Goal: Information Seeking & Learning: Learn about a topic

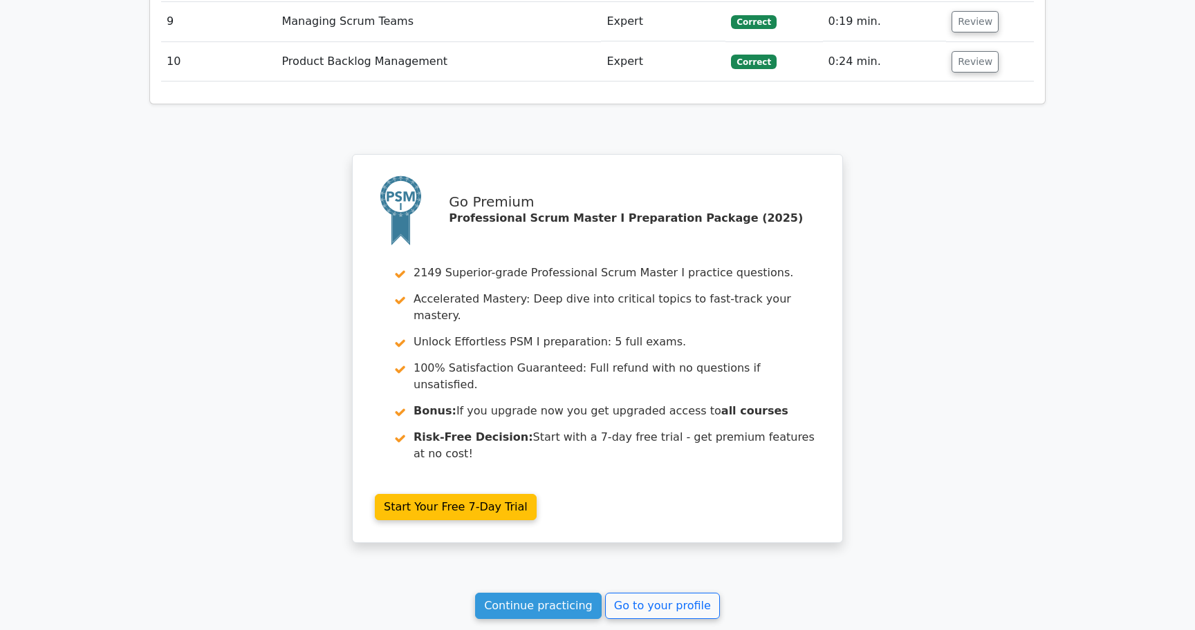
scroll to position [2334, 0]
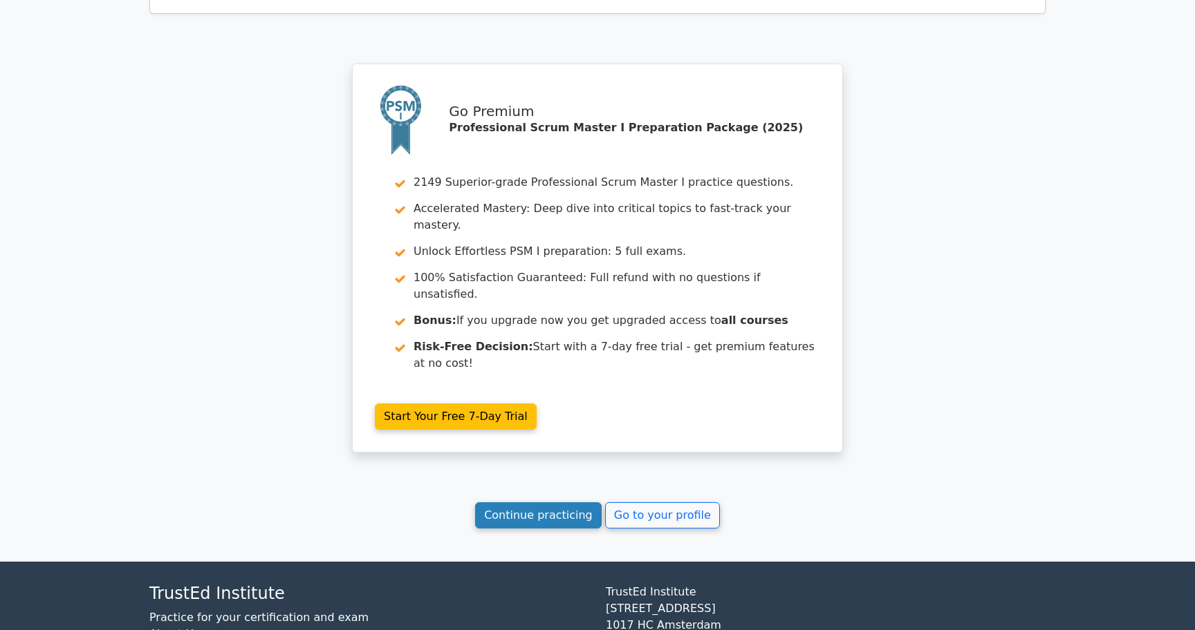
click at [532, 503] on link "Continue practicing" at bounding box center [538, 516] width 127 height 26
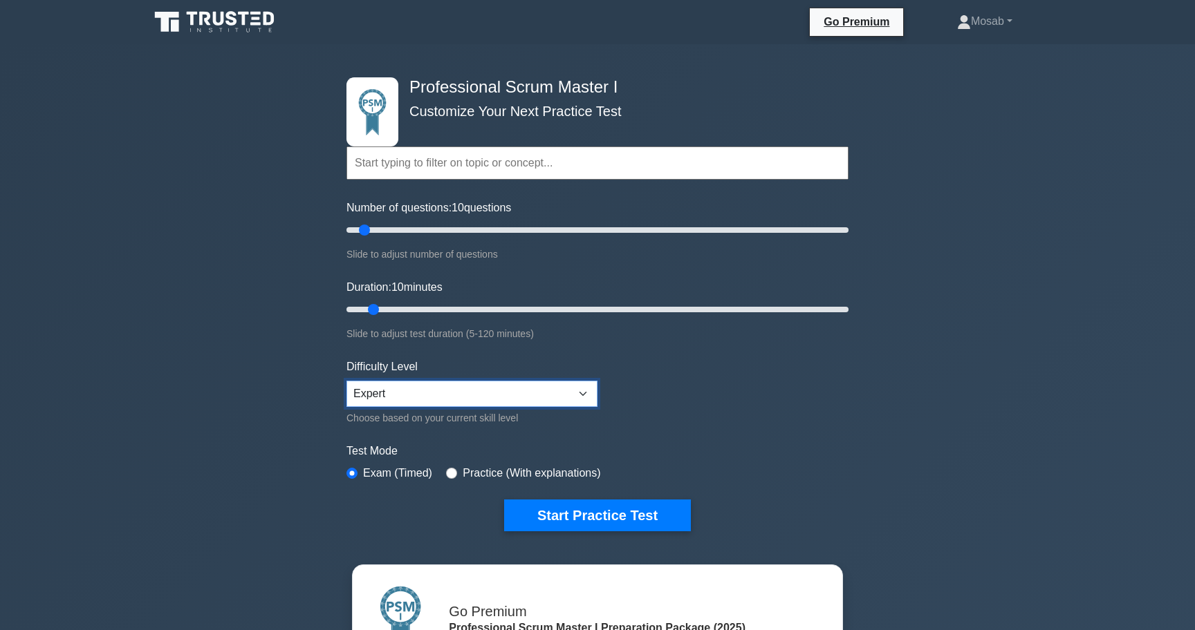
click at [520, 385] on select "Beginner Intermediate Expert" at bounding box center [471, 394] width 251 height 26
click at [346, 381] on select "Beginner Intermediate Expert" at bounding box center [471, 394] width 251 height 26
click at [520, 387] on select "Beginner Intermediate Expert" at bounding box center [471, 394] width 251 height 26
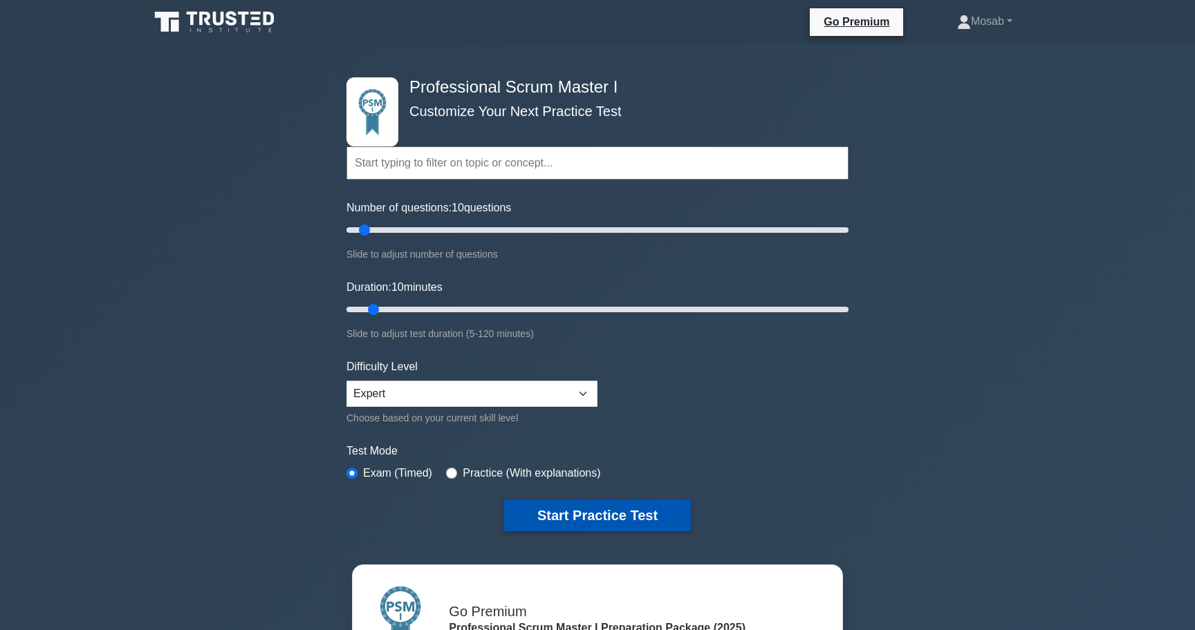
click at [624, 526] on button "Start Practice Test" at bounding box center [597, 516] width 187 height 32
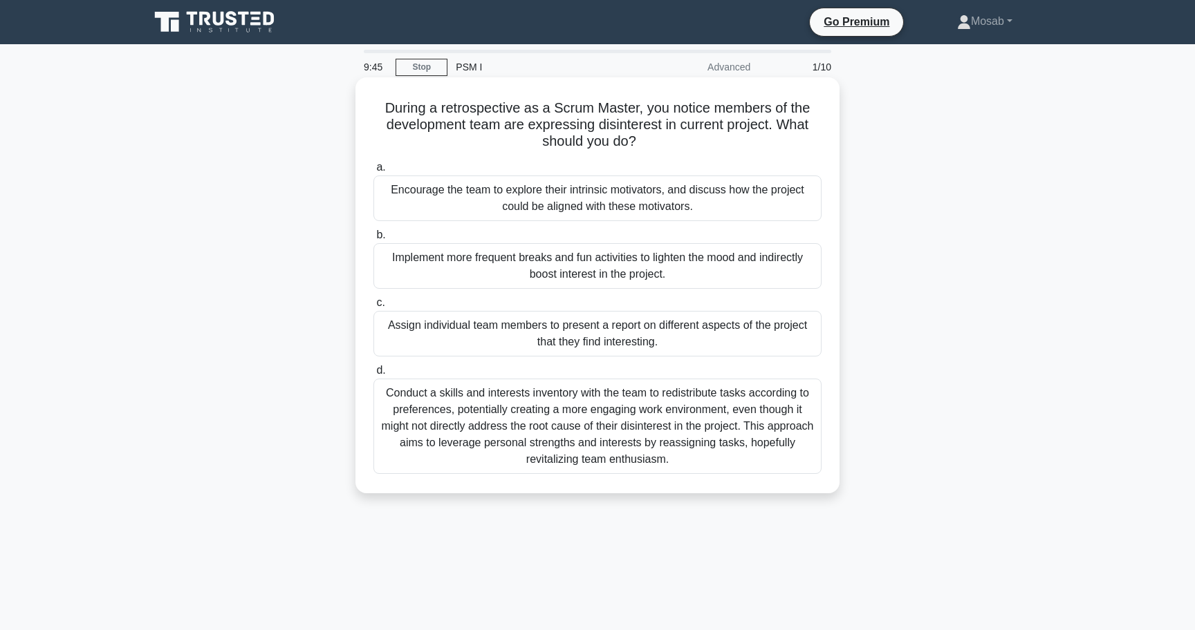
click at [613, 127] on h5 "During a retrospective as a Scrum Master, you notice members of the development…" at bounding box center [597, 125] width 451 height 51
copy h5 "disinterest"
click at [464, 209] on div "Encourage the team to explore their intrinsic motivators, and discuss how the p…" at bounding box center [597, 199] width 448 height 46
click at [373, 172] on input "a. Encourage the team to explore their intrinsic motivators, and discuss how th…" at bounding box center [373, 167] width 0 height 9
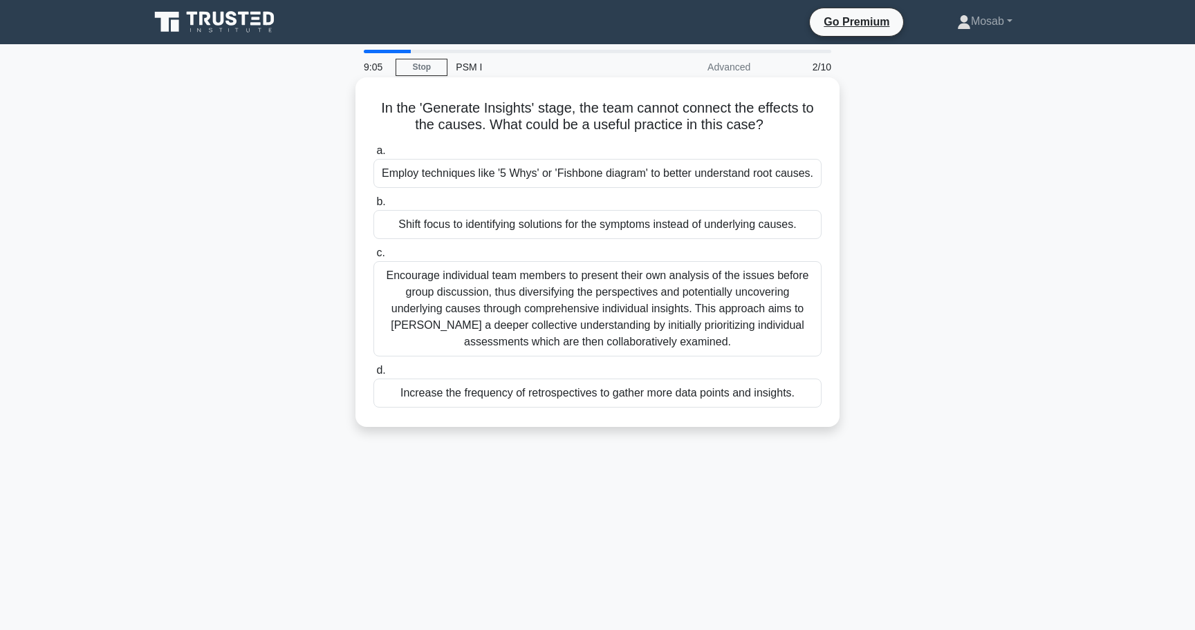
click at [382, 109] on h5 "In the 'Generate Insights' stage, the team cannot connect the effects to the ca…" at bounding box center [597, 117] width 451 height 35
drag, startPoint x: 382, startPoint y: 109, endPoint x: 579, endPoint y: 109, distance: 197.0
click at [579, 109] on h5 "In the 'Generate Insights' stage, the team cannot connect the effects to the ca…" at bounding box center [597, 117] width 451 height 35
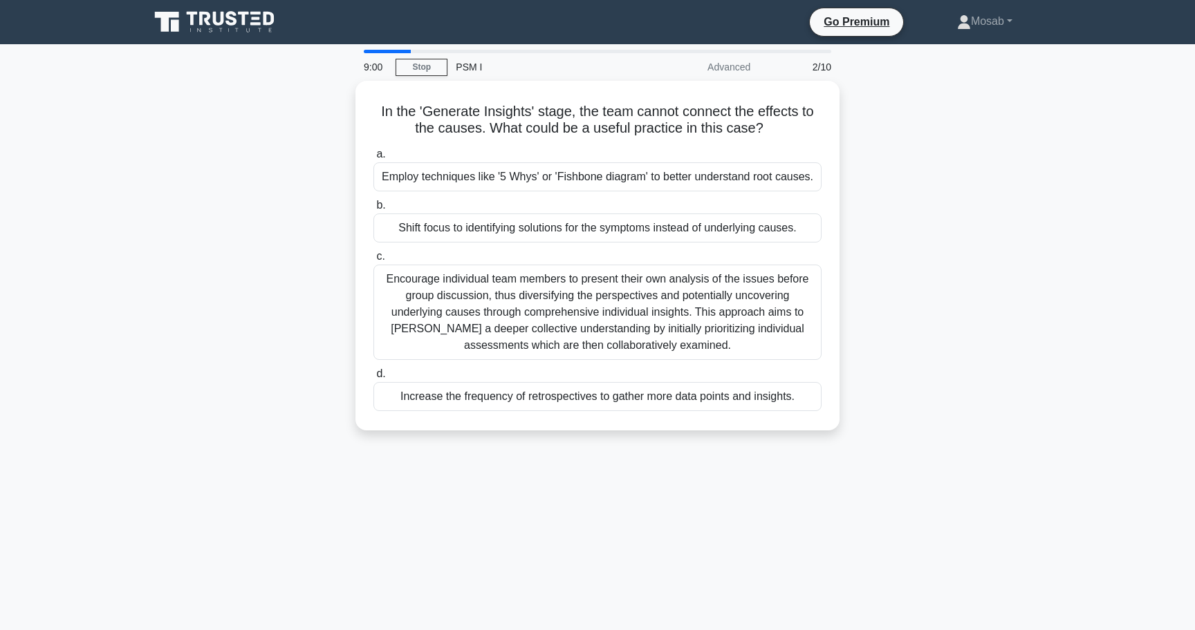
click at [347, 131] on div "In the 'Generate Insights' stage, the team cannot connect the effects to the ca…" at bounding box center [597, 264] width 913 height 366
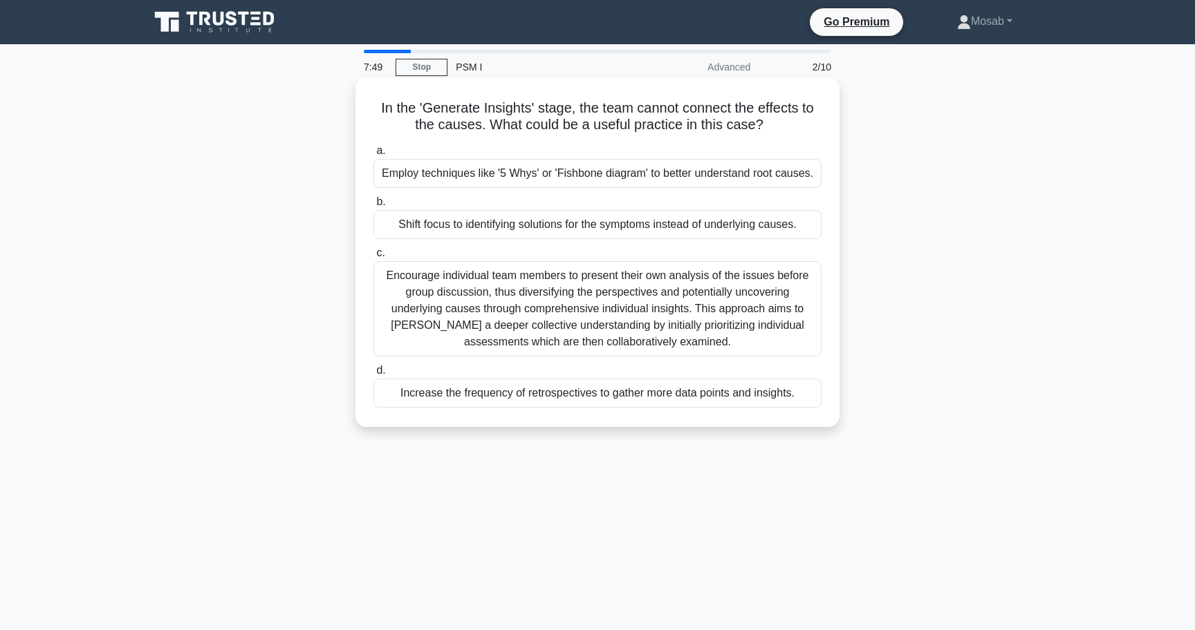
click at [585, 105] on h5 "In the 'Generate Insights' stage, the team cannot connect the effects to the ca…" at bounding box center [597, 117] width 451 height 35
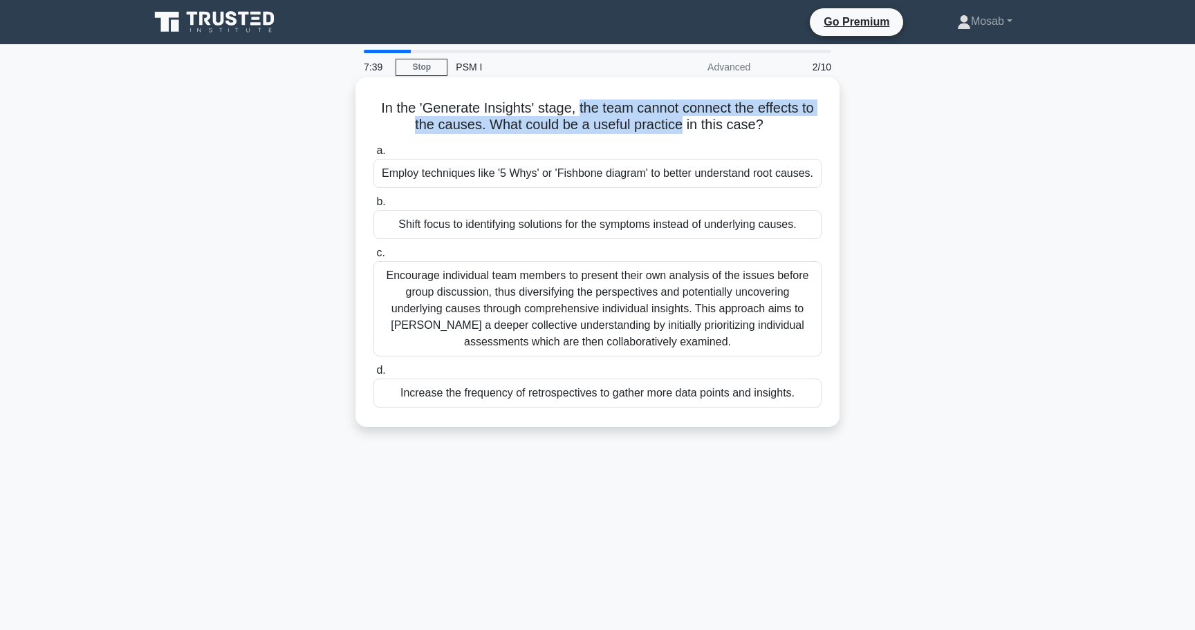
drag, startPoint x: 585, startPoint y: 105, endPoint x: 660, endPoint y: 122, distance: 76.6
click at [660, 122] on h5 "In the 'Generate Insights' stage, the team cannot connect the effects to the ca…" at bounding box center [597, 117] width 451 height 35
click at [584, 104] on h5 "In the 'Generate Insights' stage, the team cannot connect the effects to the ca…" at bounding box center [597, 117] width 451 height 35
drag, startPoint x: 584, startPoint y: 104, endPoint x: 709, endPoint y: 106, distance: 124.5
click at [709, 106] on h5 "In the 'Generate Insights' stage, the team cannot connect the effects to the ca…" at bounding box center [597, 117] width 451 height 35
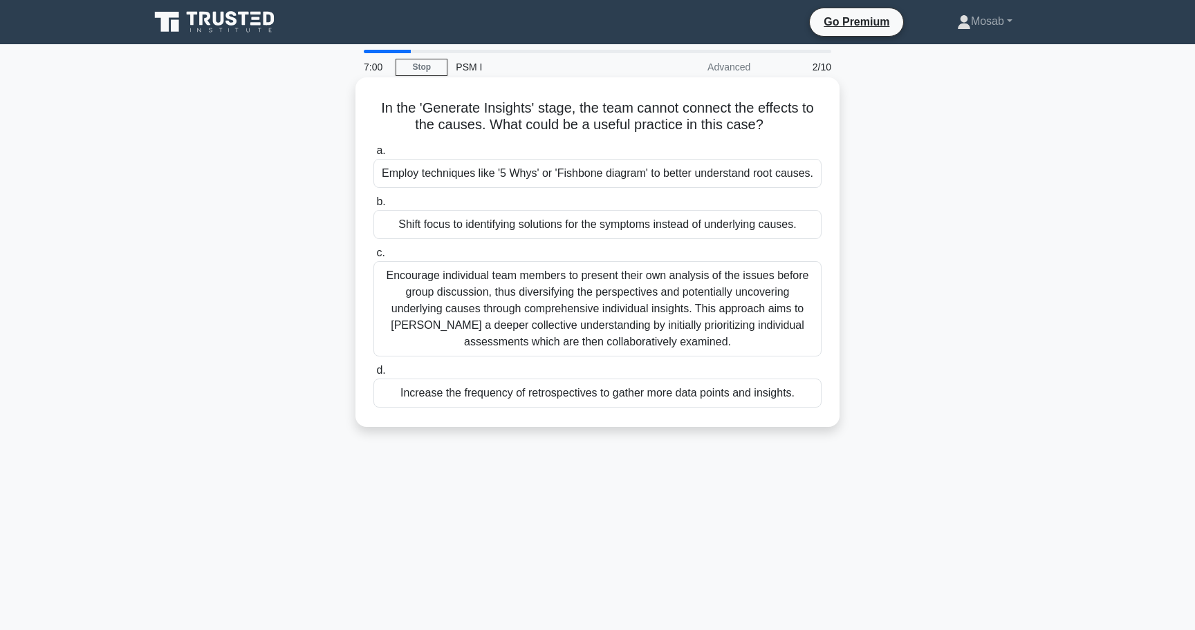
click at [576, 223] on div "Shift focus to identifying solutions for the symptoms instead of underlying cau…" at bounding box center [597, 224] width 448 height 29
click at [373, 207] on input "b. Shift focus to identifying solutions for the symptoms instead of underlying …" at bounding box center [373, 202] width 0 height 9
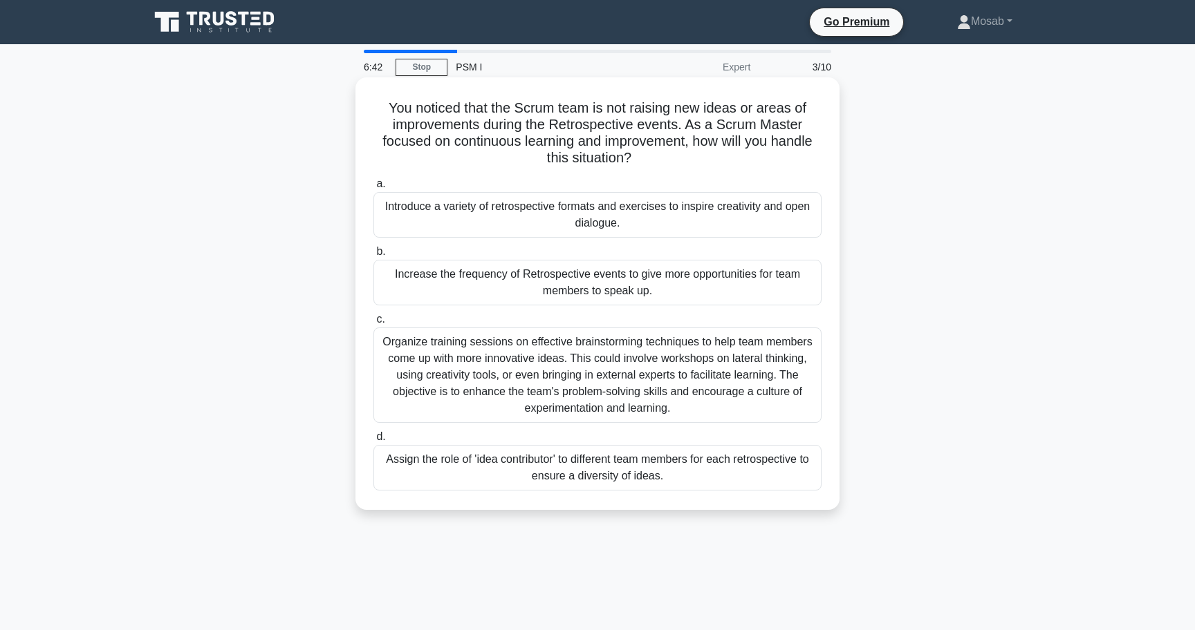
click at [393, 106] on h5 "You noticed that the Scrum team is not raising new ideas or areas of improvemen…" at bounding box center [597, 134] width 451 height 68
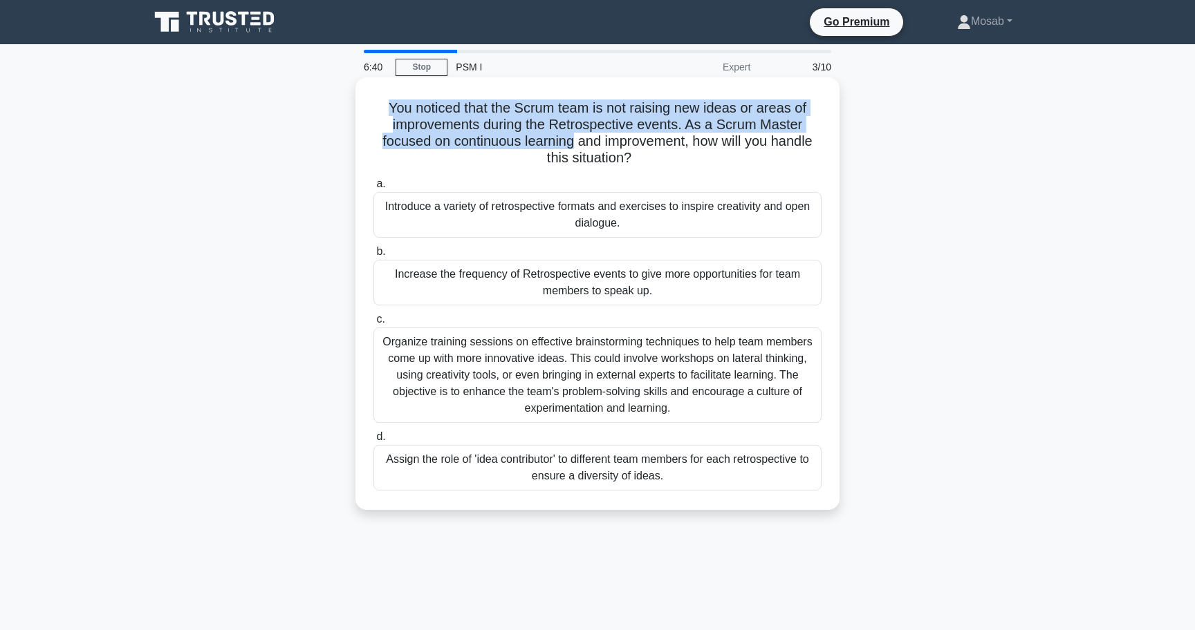
drag, startPoint x: 393, startPoint y: 106, endPoint x: 519, endPoint y: 143, distance: 131.7
click at [521, 144] on h5 "You noticed that the Scrum team is not raising new ideas or areas of improvemen…" at bounding box center [597, 134] width 451 height 68
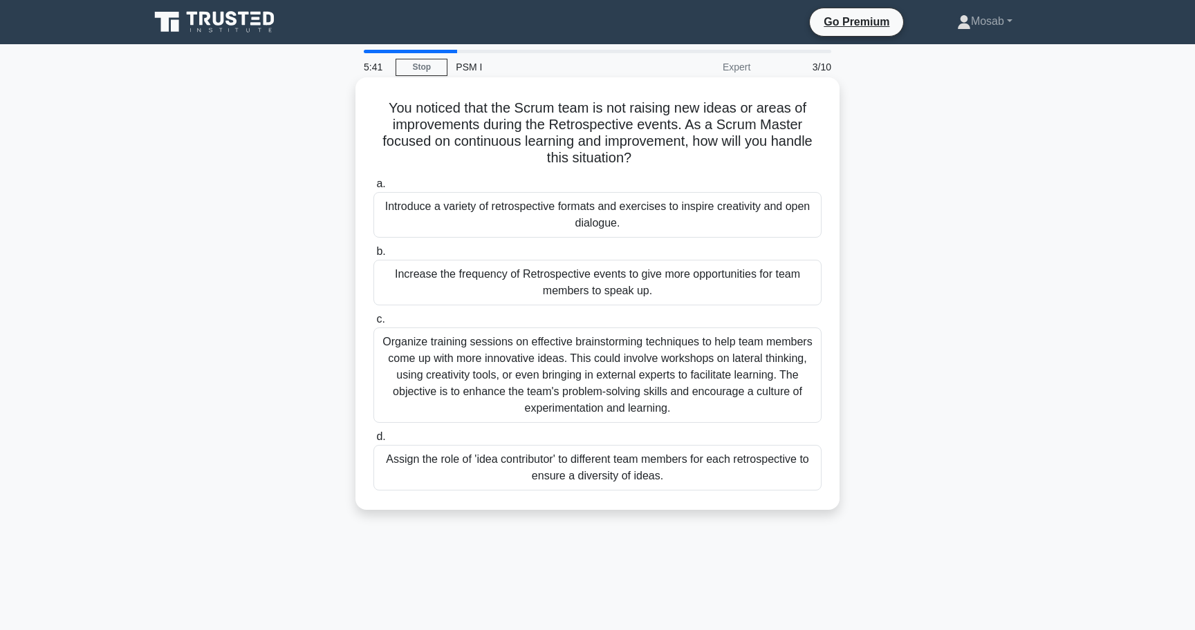
click at [571, 214] on div "Introduce a variety of retrospective formats and exercises to inspire creativit…" at bounding box center [597, 215] width 448 height 46
click at [373, 189] on input "a. Introduce a variety of retrospective formats and exercises to inspire creati…" at bounding box center [373, 184] width 0 height 9
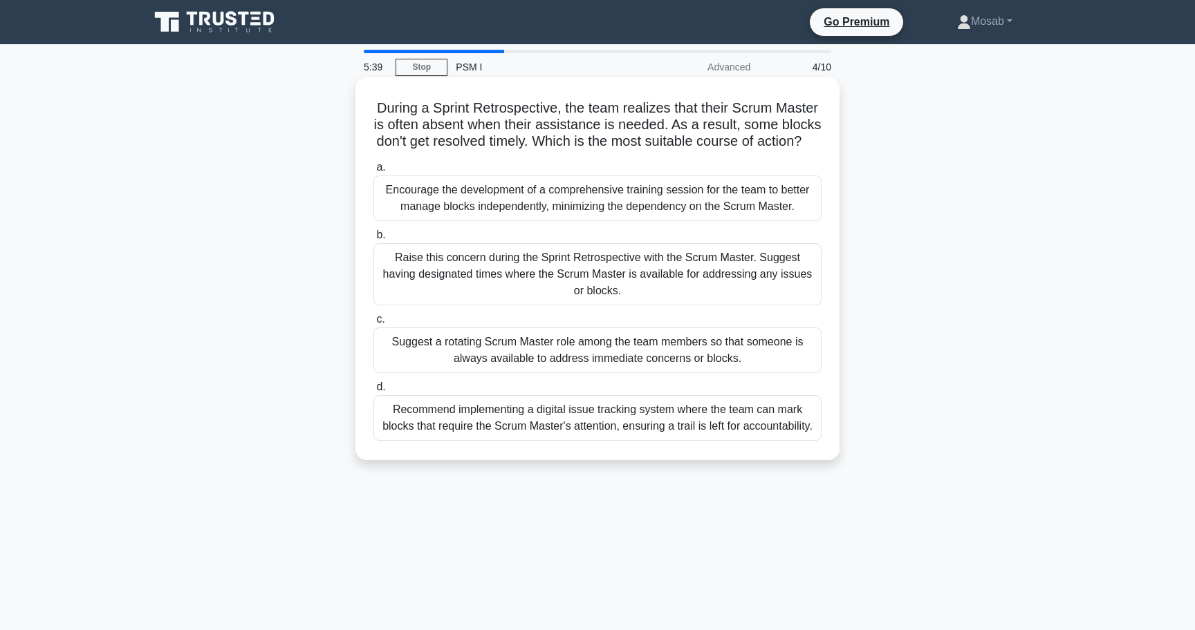
click at [382, 112] on h5 "During a Sprint Retrospective, the team realizes that their Scrum Master is oft…" at bounding box center [597, 125] width 451 height 51
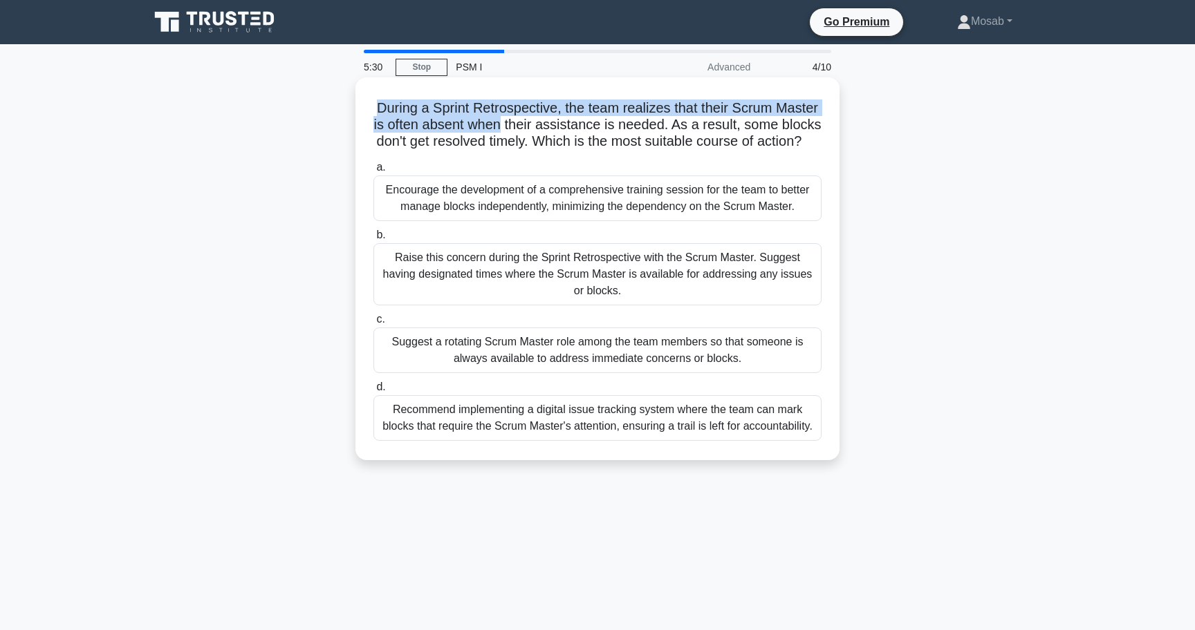
drag, startPoint x: 382, startPoint y: 112, endPoint x: 497, endPoint y: 121, distance: 115.1
click at [497, 121] on h5 "During a Sprint Retrospective, the team realizes that their Scrum Master is oft…" at bounding box center [597, 125] width 451 height 51
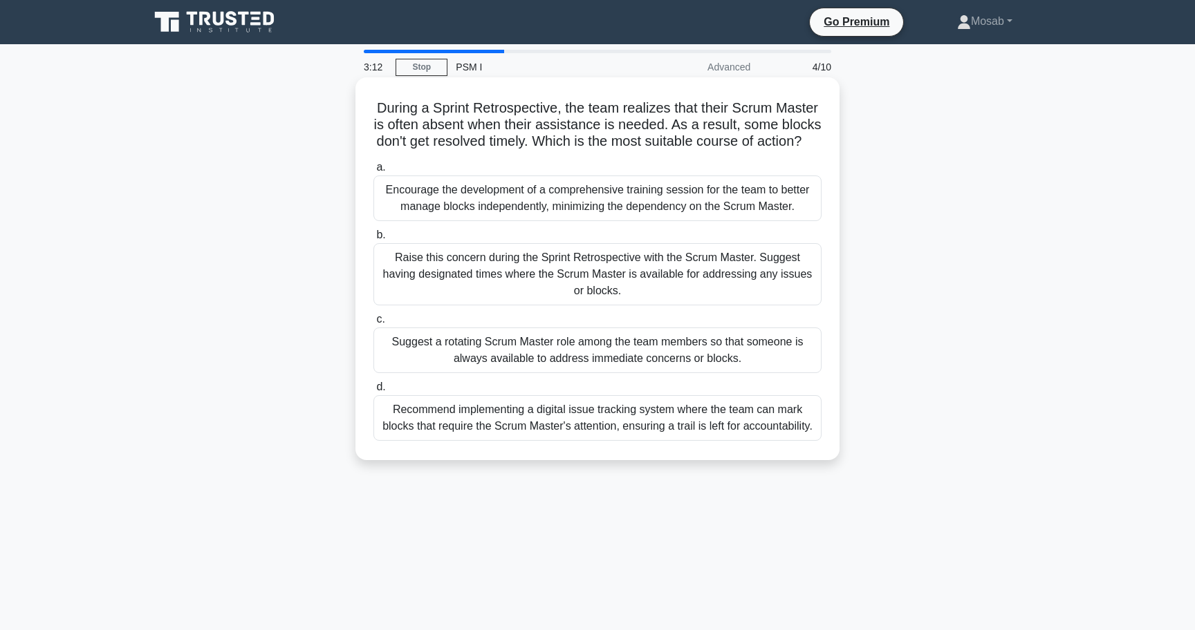
click at [546, 346] on div "Suggest a rotating Scrum Master role among the team members so that someone is …" at bounding box center [597, 351] width 448 height 46
click at [373, 324] on input "c. Suggest a rotating Scrum Master role among the team members so that someone …" at bounding box center [373, 319] width 0 height 9
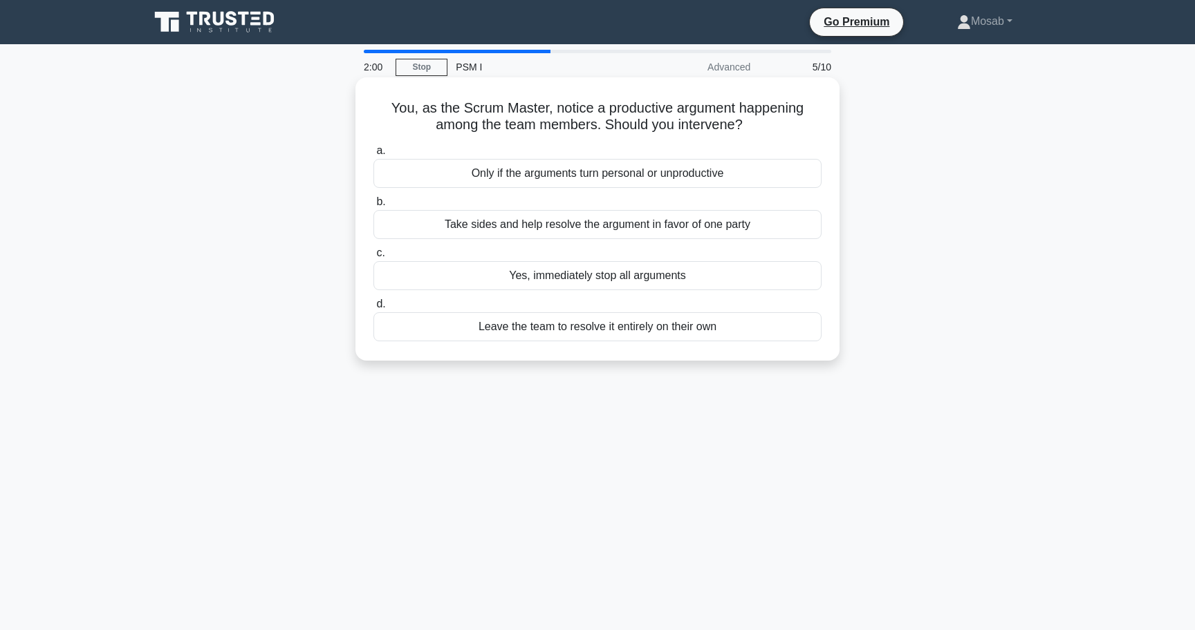
click at [461, 176] on div "Only if the arguments turn personal or unproductive" at bounding box center [597, 173] width 448 height 29
click at [373, 156] on input "a. Only if the arguments turn personal or unproductive" at bounding box center [373, 151] width 0 height 9
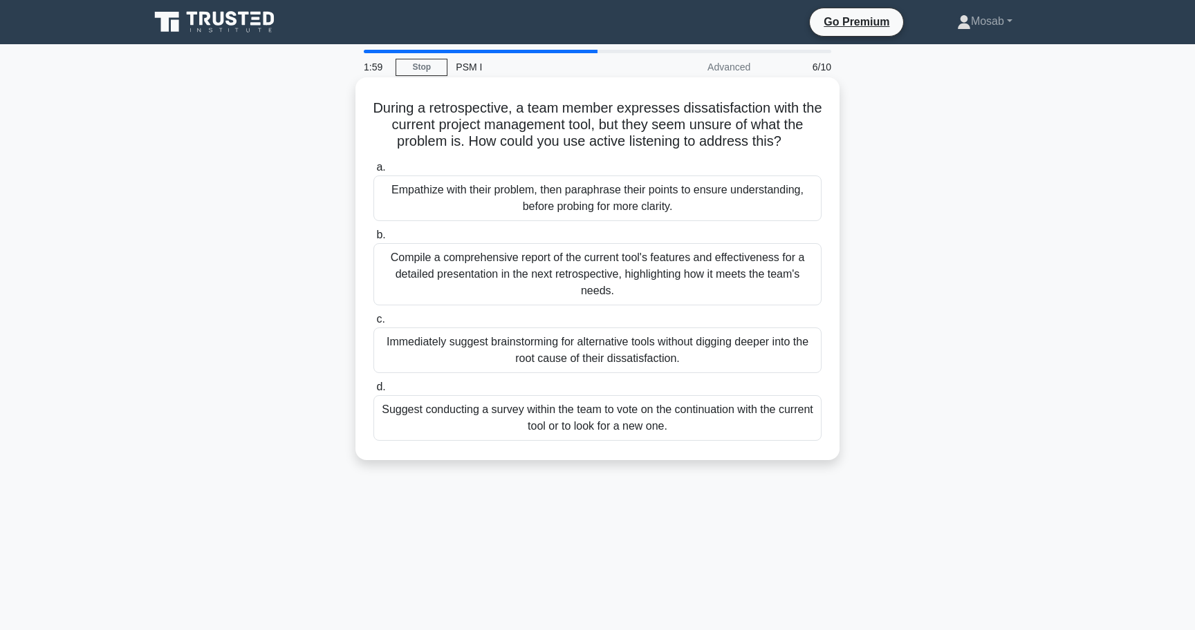
click at [389, 118] on h5 "During a retrospective, a team member expresses dissatisfaction with the curren…" at bounding box center [597, 125] width 451 height 51
click at [390, 113] on h5 "During a retrospective, a team member expresses dissatisfaction with the curren…" at bounding box center [597, 125] width 451 height 51
drag, startPoint x: 390, startPoint y: 113, endPoint x: 674, endPoint y: 111, distance: 284.1
click at [674, 111] on h5 "During a retrospective, a team member expresses dissatisfaction with the curren…" at bounding box center [597, 125] width 451 height 51
click at [415, 198] on div "Empathize with their problem, then paraphrase their points to ensure understand…" at bounding box center [597, 199] width 448 height 46
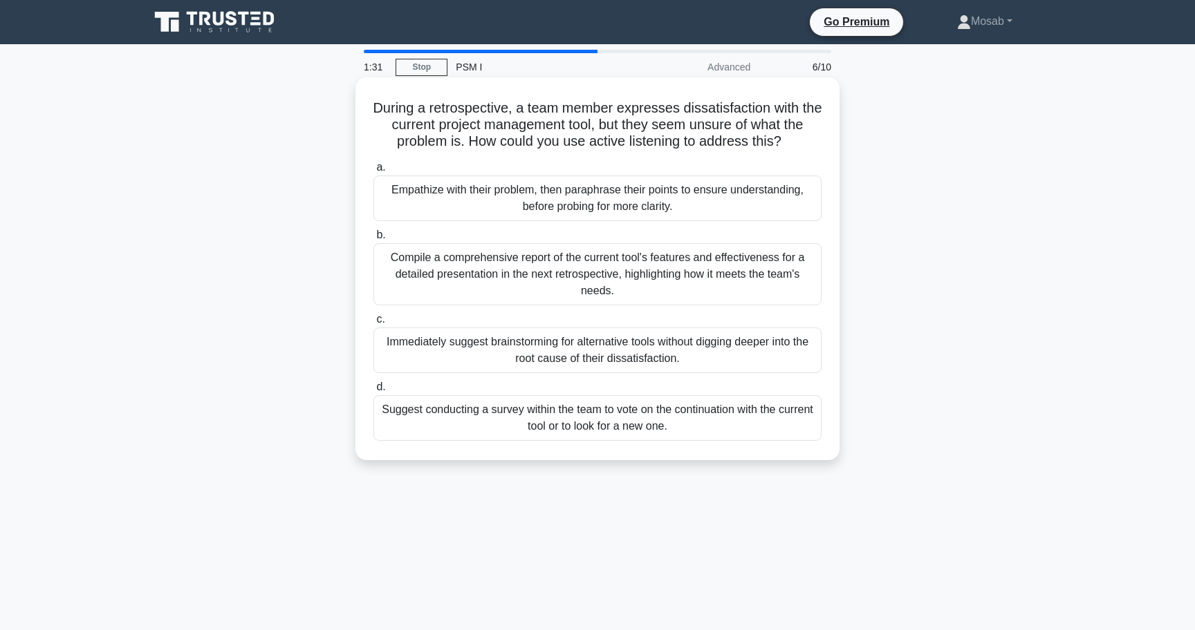
click at [373, 172] on input "a. Empathize with their problem, then paraphrase their points to ensure underst…" at bounding box center [373, 167] width 0 height 9
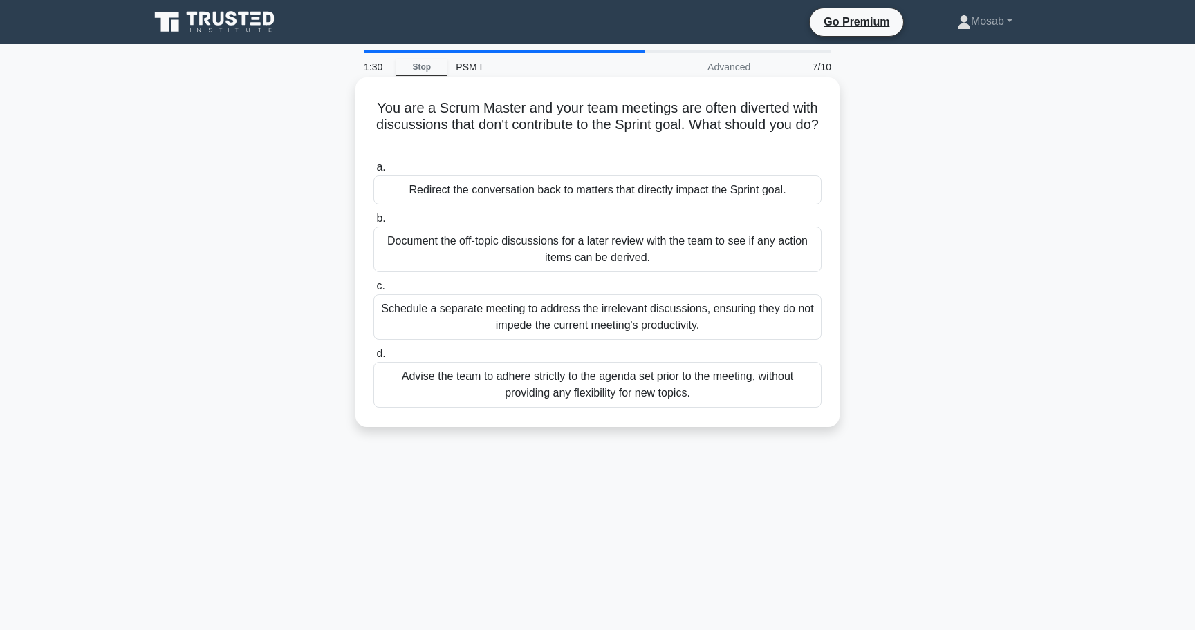
click at [418, 192] on div "Redirect the conversation back to matters that directly impact the Sprint goal." at bounding box center [597, 190] width 448 height 29
click at [373, 172] on input "a. Redirect the conversation back to matters that directly impact the Sprint go…" at bounding box center [373, 167] width 0 height 9
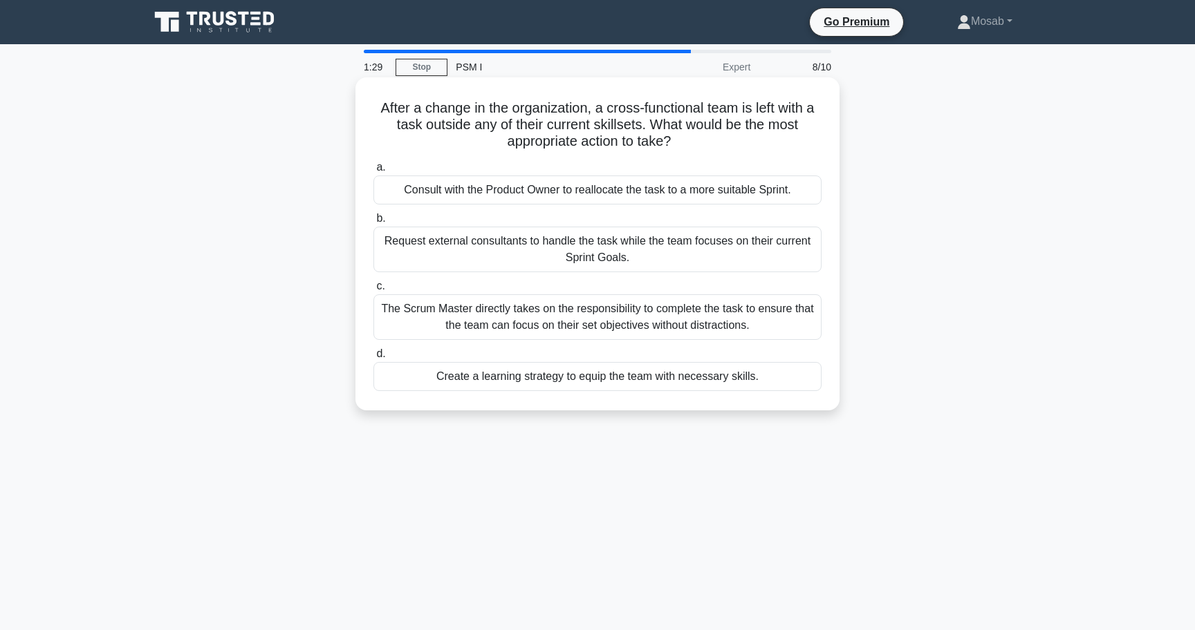
click at [445, 190] on div "Consult with the Product Owner to reallocate the task to a more suitable Sprint." at bounding box center [597, 190] width 448 height 29
click at [373, 172] on input "a. Consult with the Product Owner to reallocate the task to a more suitable Spr…" at bounding box center [373, 167] width 0 height 9
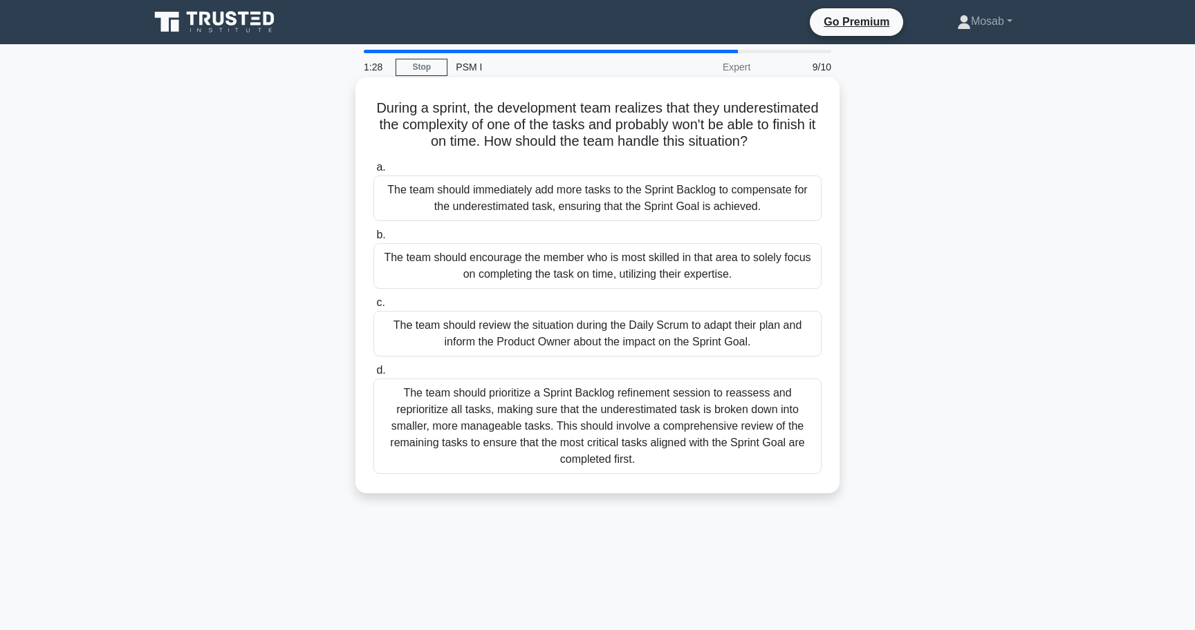
click at [442, 200] on div "The team should immediately add more tasks to the Sprint Backlog to compensate …" at bounding box center [597, 199] width 448 height 46
click at [373, 172] on input "a. The team should immediately add more tasks to the Sprint Backlog to compensa…" at bounding box center [373, 167] width 0 height 9
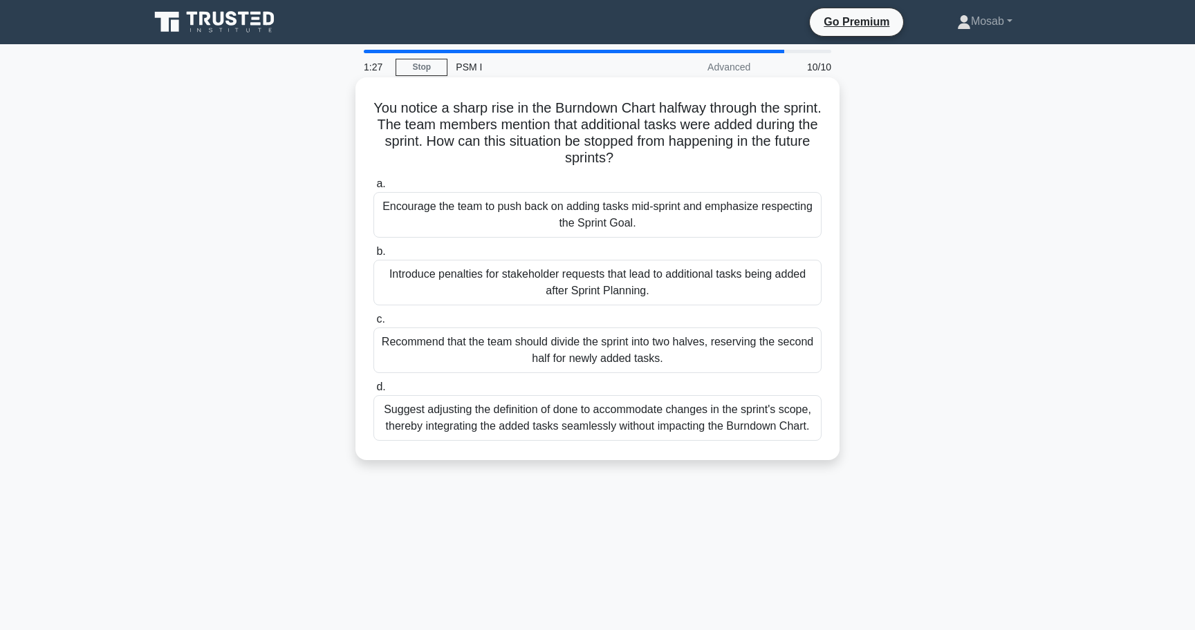
click at [439, 207] on div "Encourage the team to push back on adding tasks mid-sprint and emphasize respec…" at bounding box center [597, 215] width 448 height 46
click at [373, 189] on input "a. Encourage the team to push back on adding tasks mid-sprint and emphasize res…" at bounding box center [373, 184] width 0 height 9
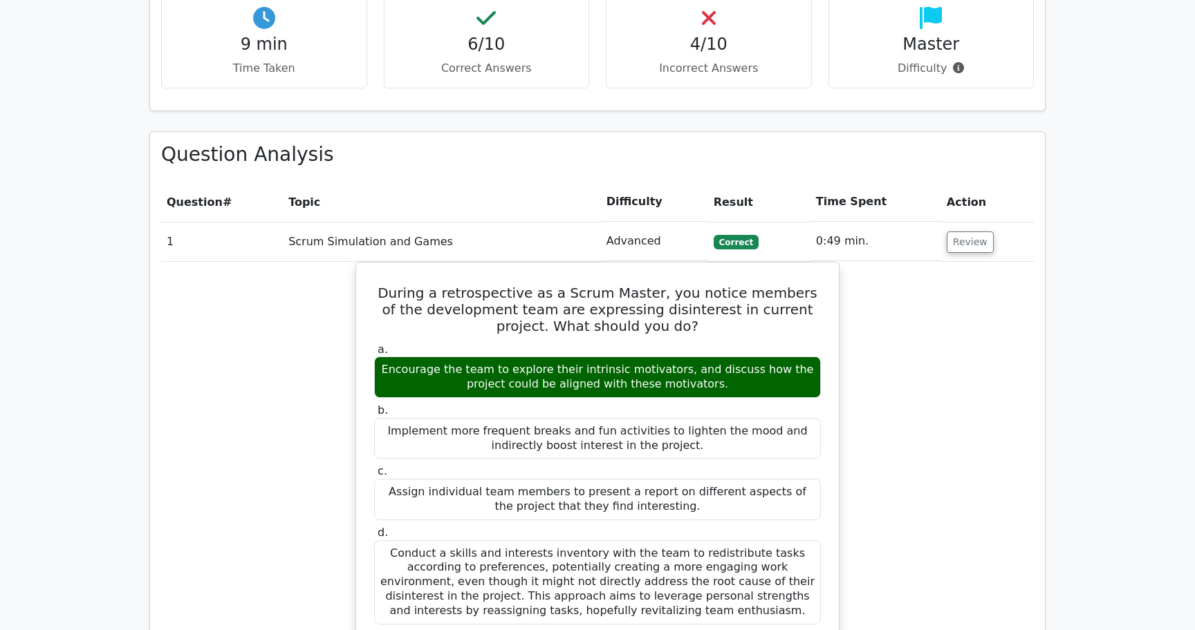
scroll to position [1082, 0]
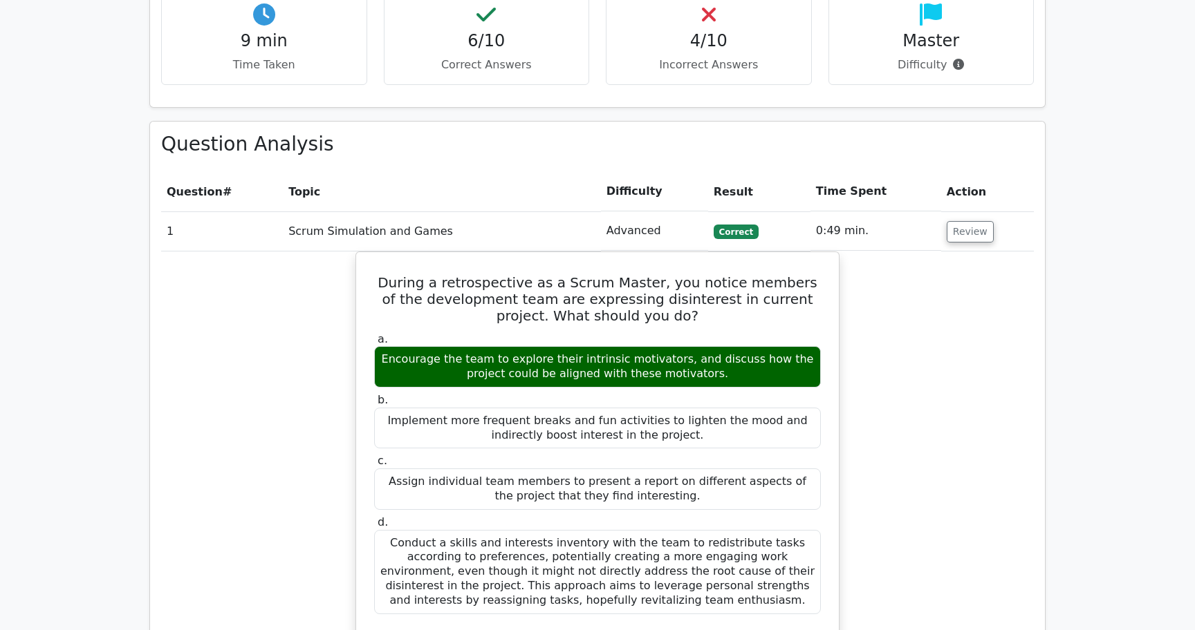
click at [914, 212] on td "0:49 min." at bounding box center [875, 231] width 131 height 39
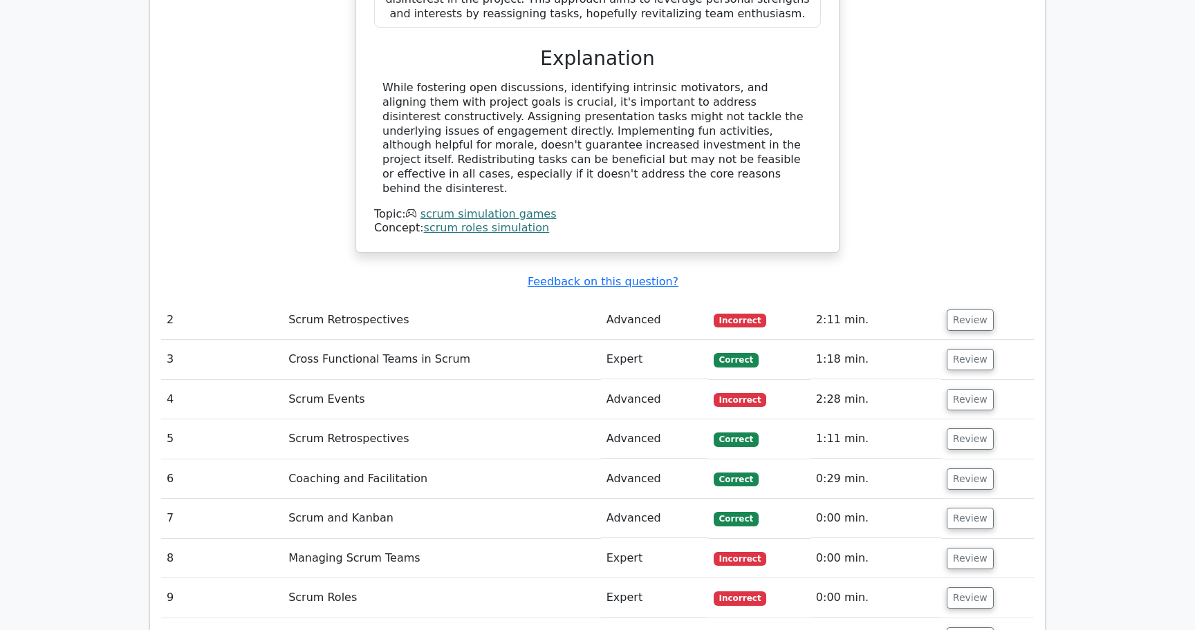
scroll to position [1680, 0]
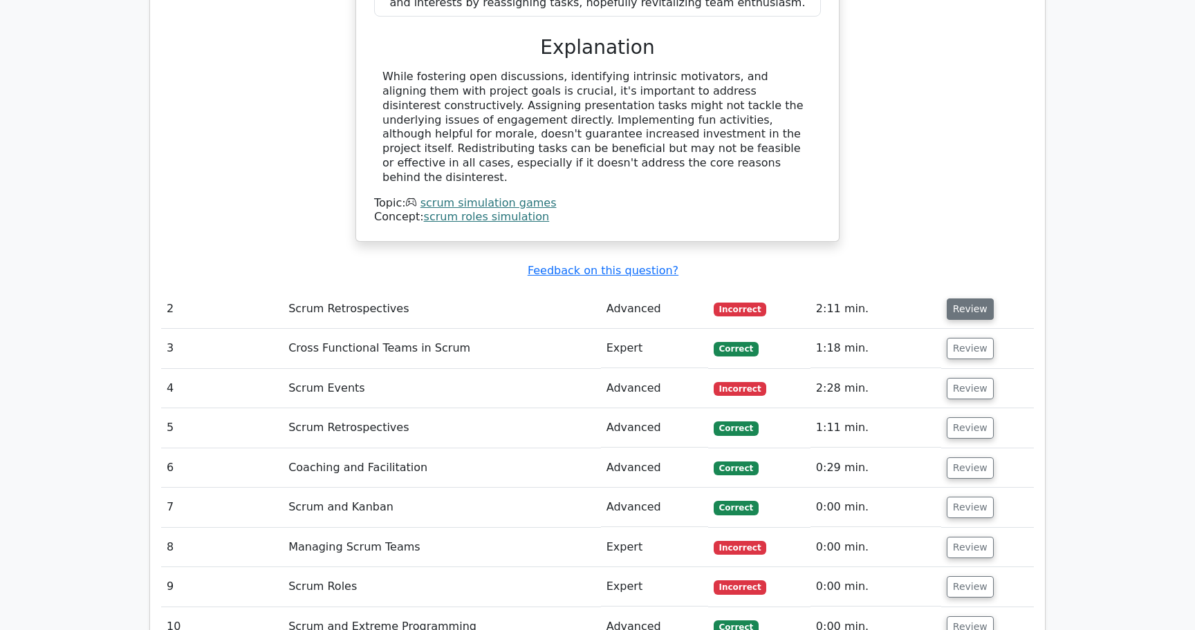
click at [961, 299] on button "Review" at bounding box center [969, 309] width 47 height 21
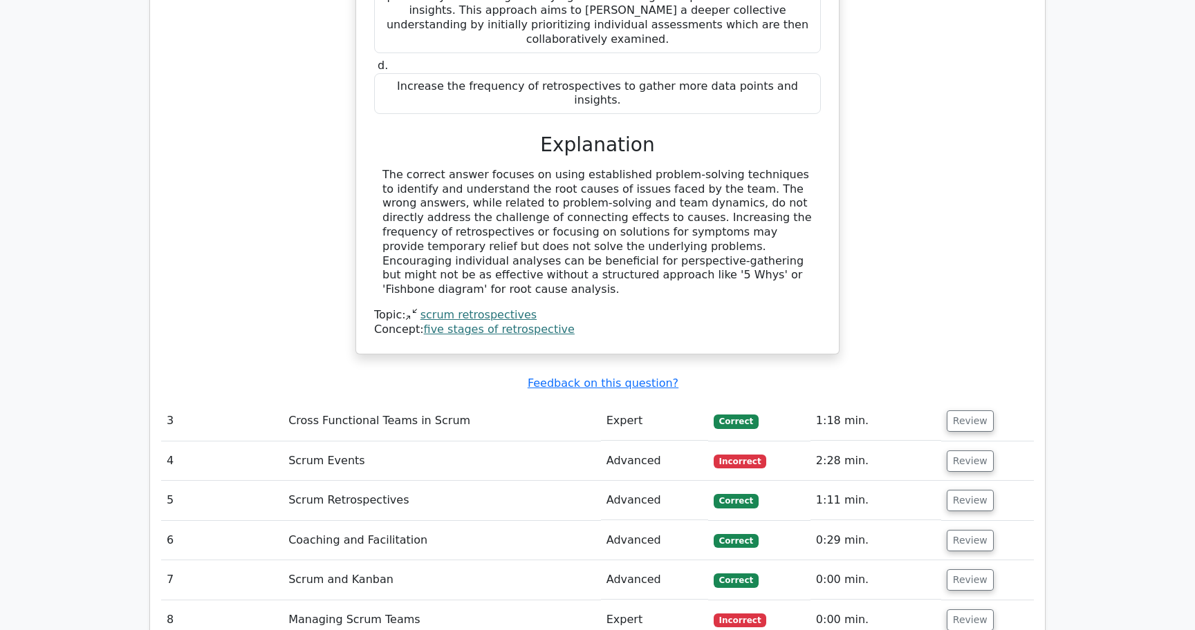
scroll to position [2317, 0]
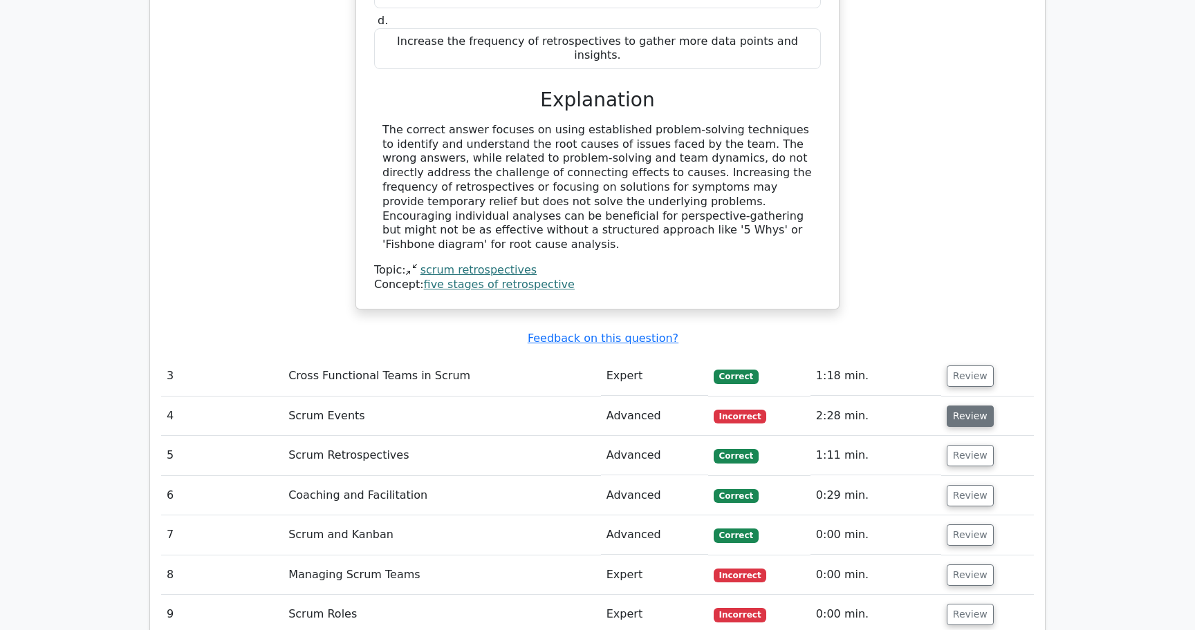
click at [969, 406] on button "Review" at bounding box center [969, 416] width 47 height 21
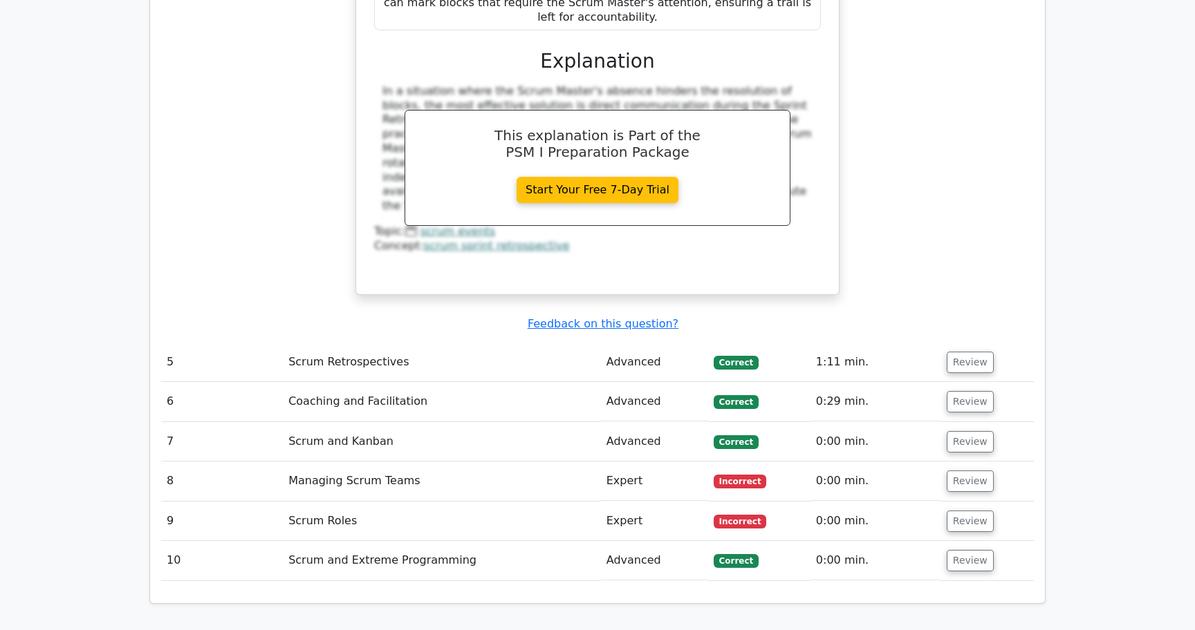
scroll to position [3105, 0]
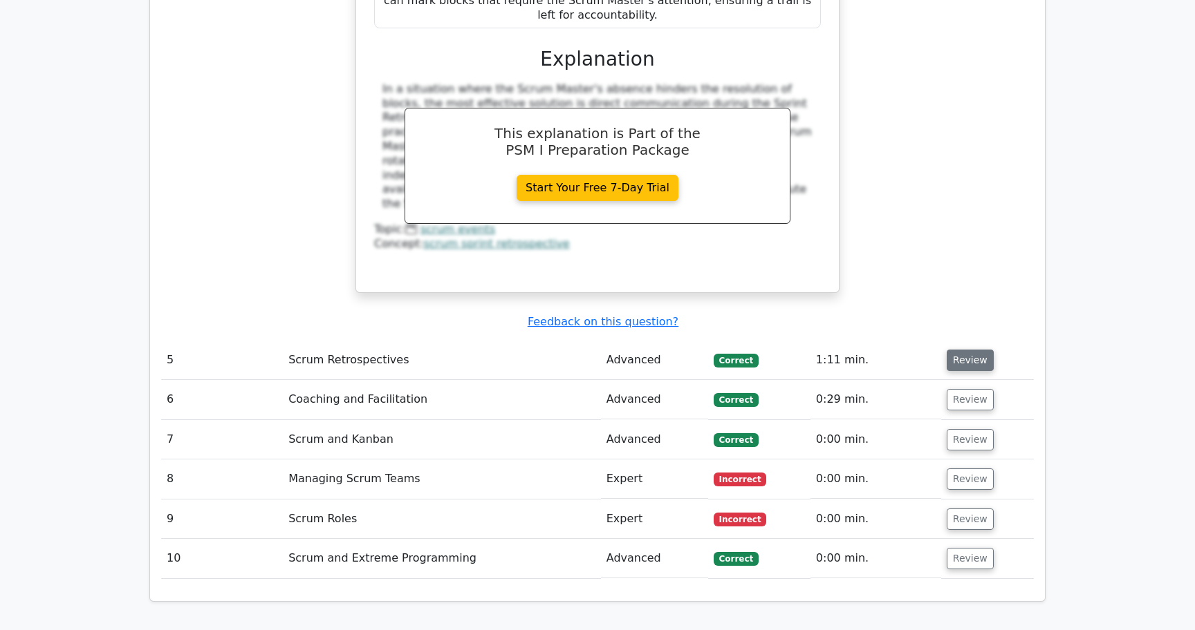
click at [965, 350] on button "Review" at bounding box center [969, 360] width 47 height 21
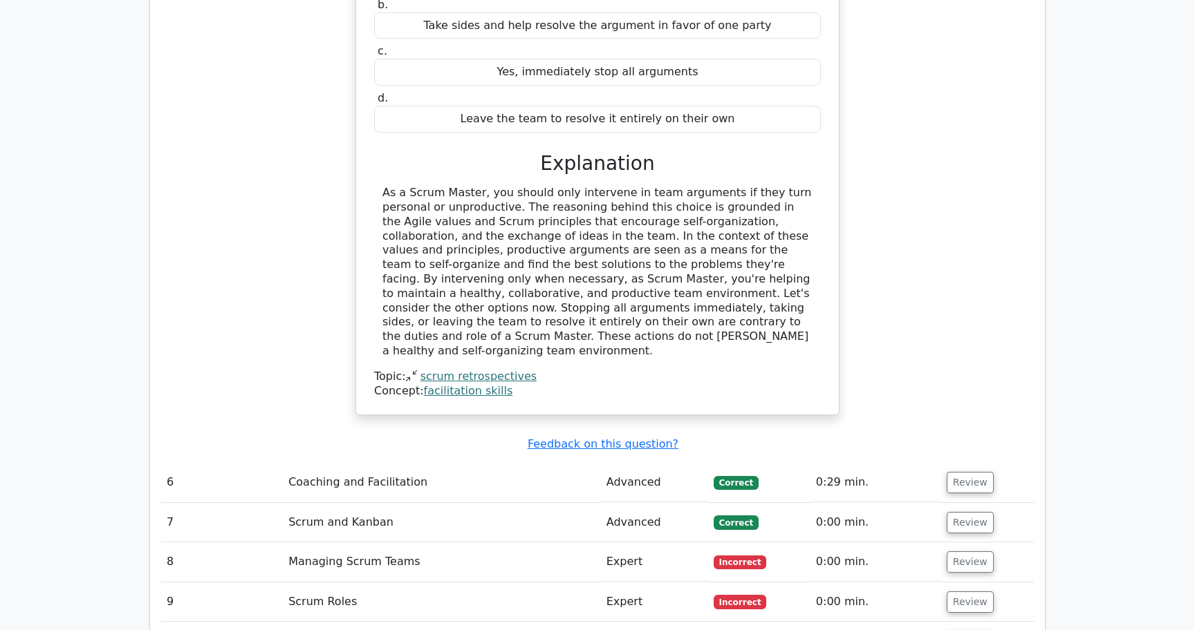
scroll to position [3622, 0]
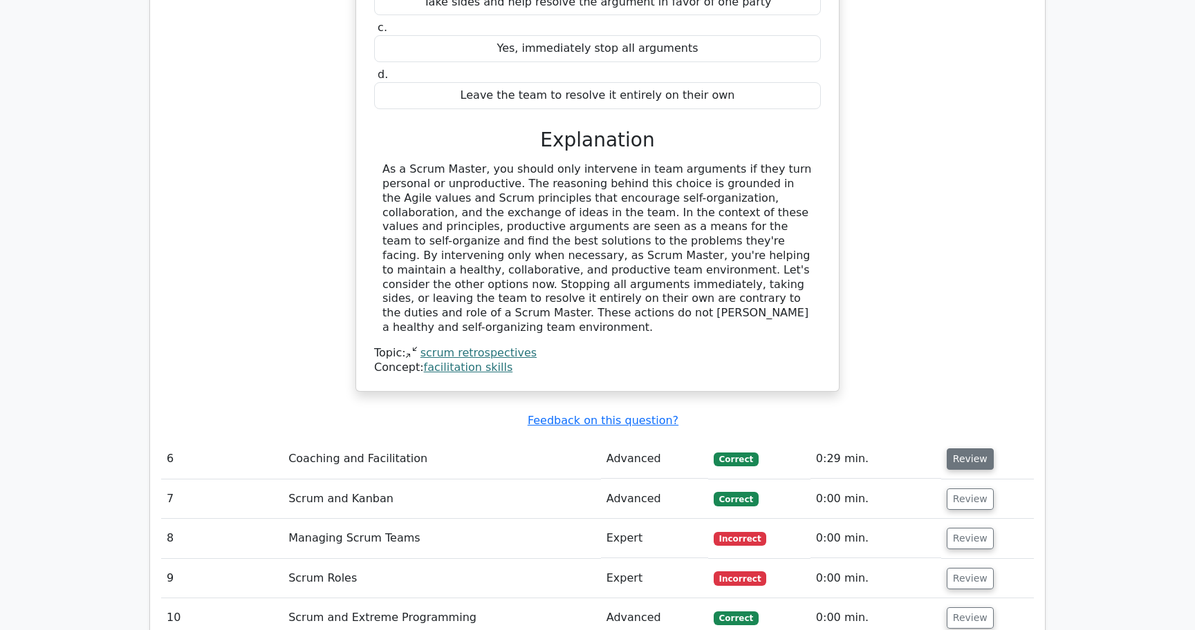
click at [964, 449] on button "Review" at bounding box center [969, 459] width 47 height 21
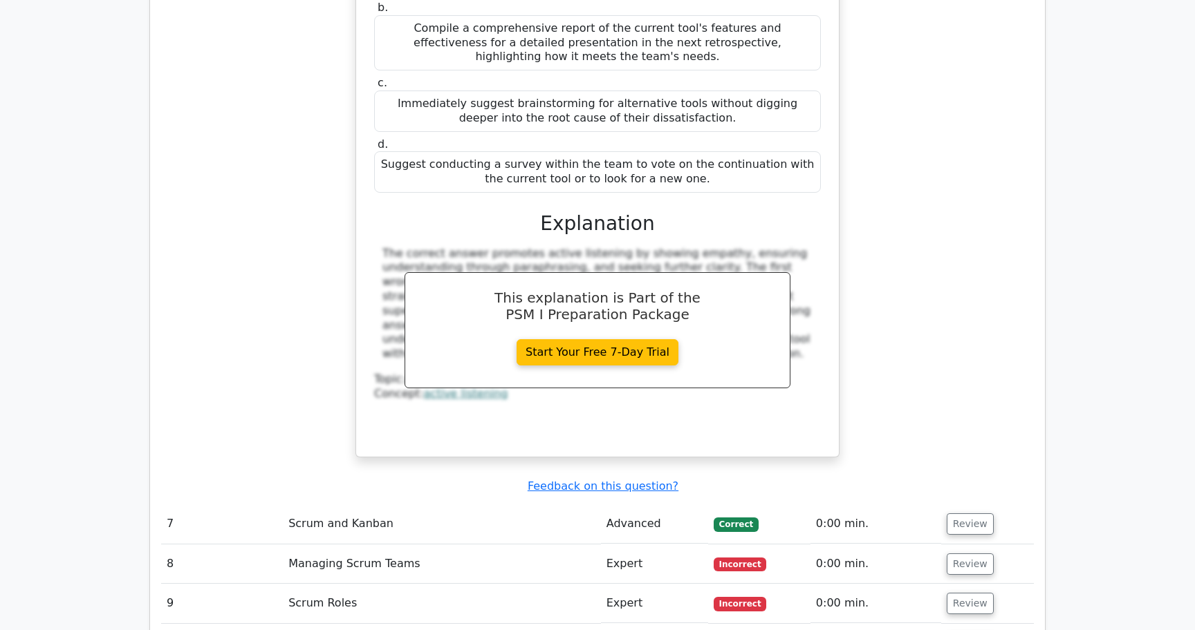
scroll to position [4265, 0]
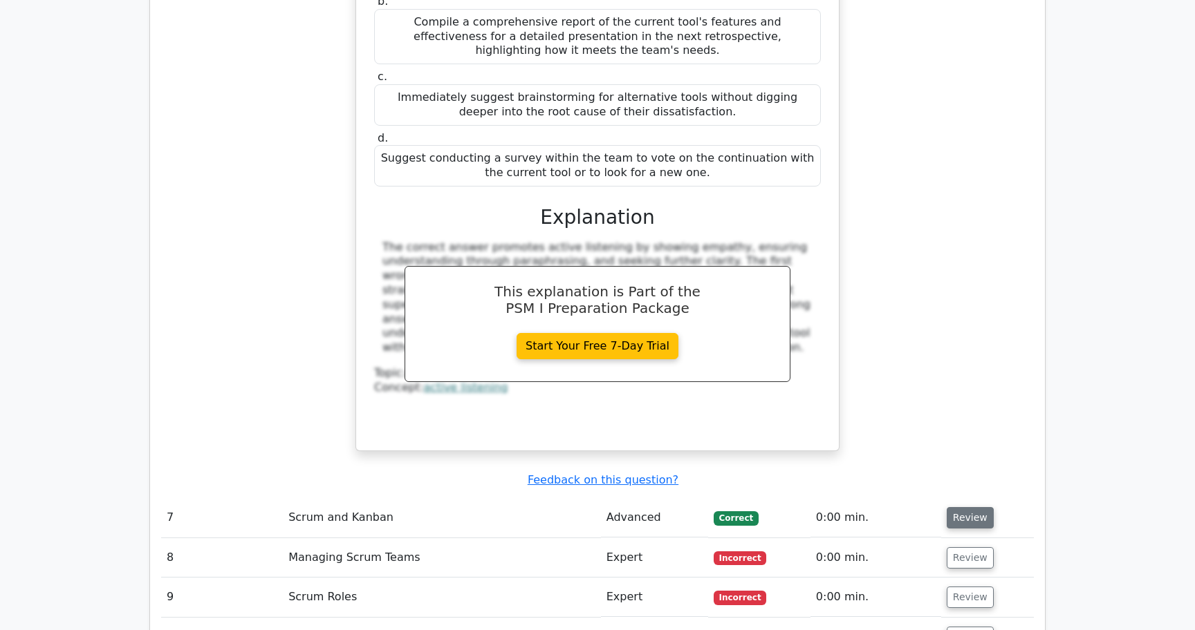
click at [978, 507] on button "Review" at bounding box center [969, 517] width 47 height 21
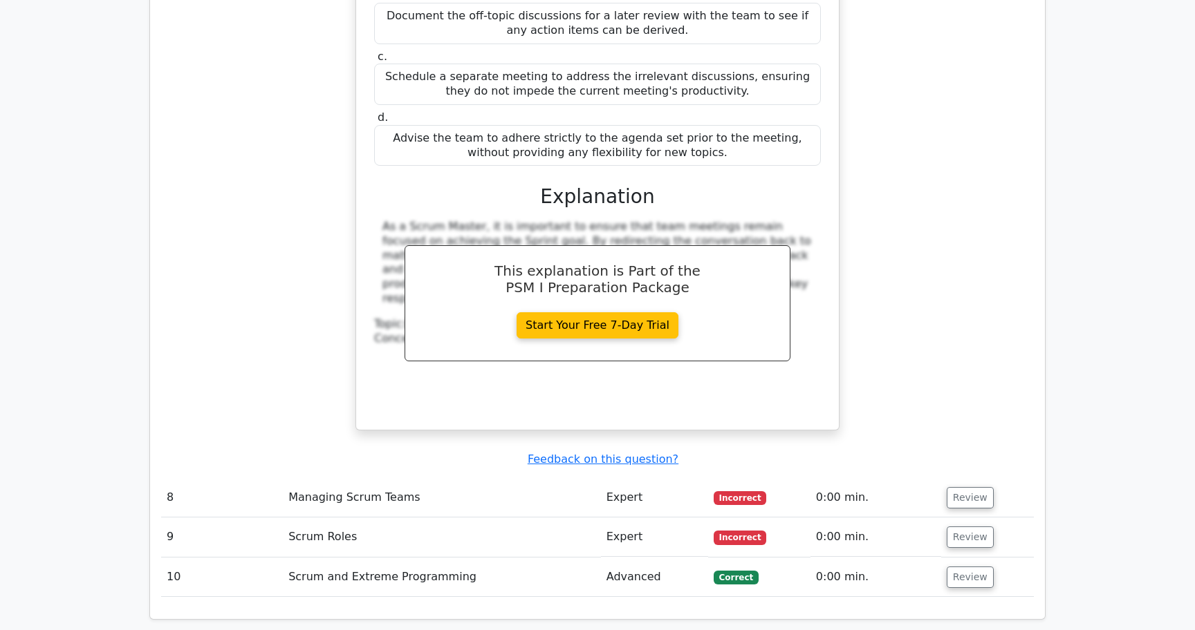
scroll to position [4958, 0]
click at [970, 487] on button "Review" at bounding box center [969, 497] width 47 height 21
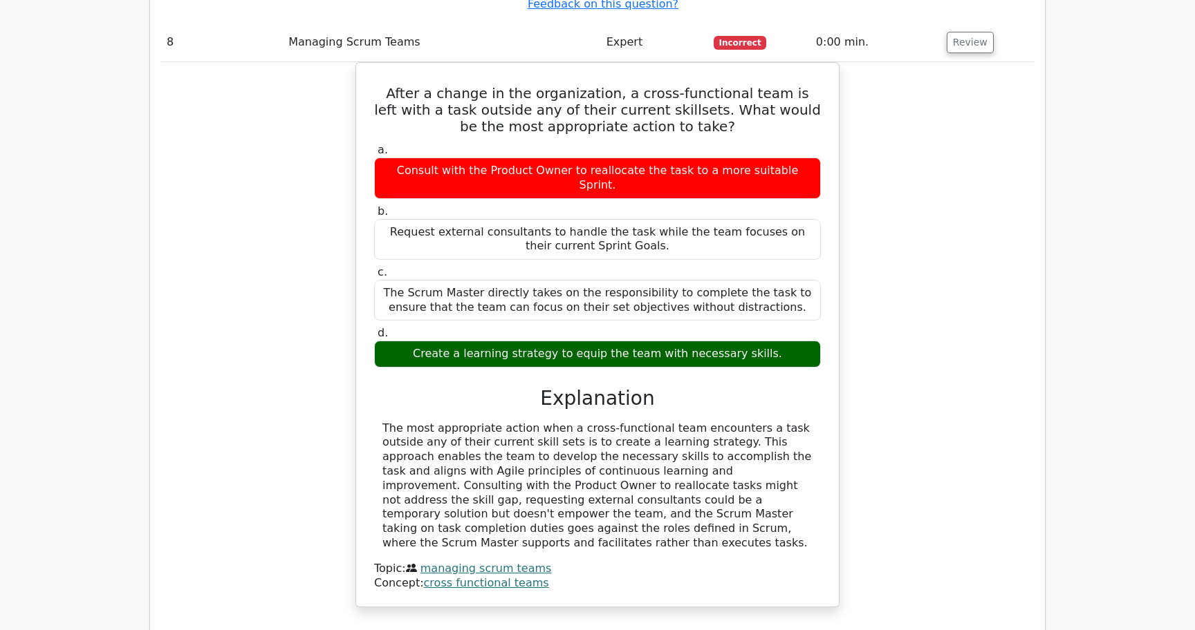
scroll to position [5437, 0]
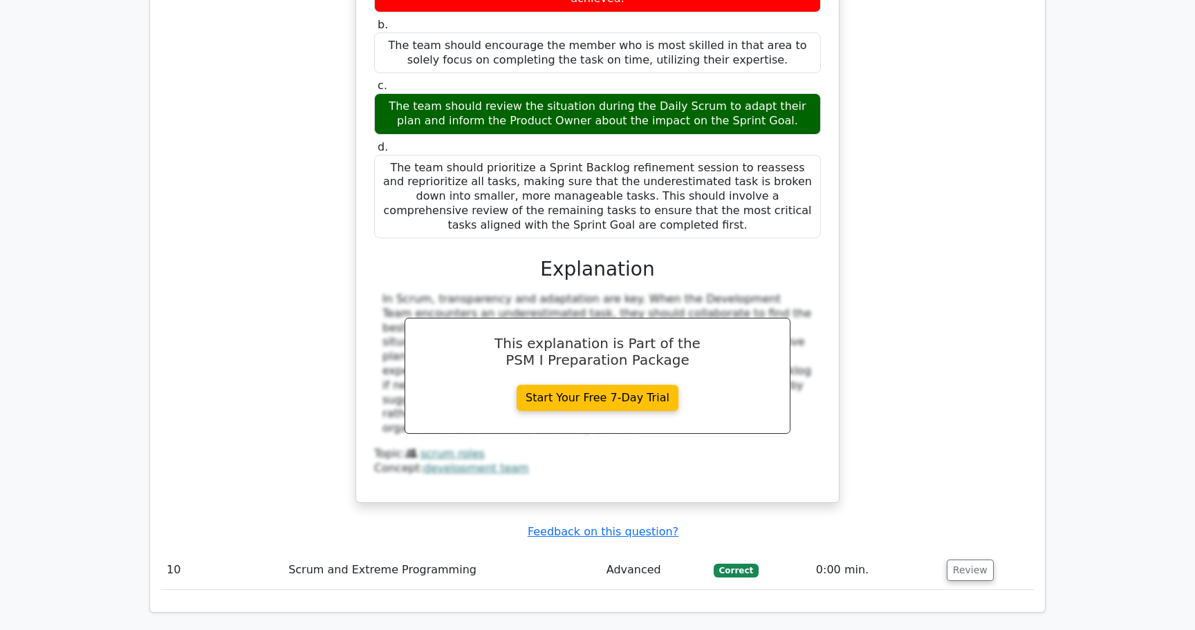
scroll to position [6264, 0]
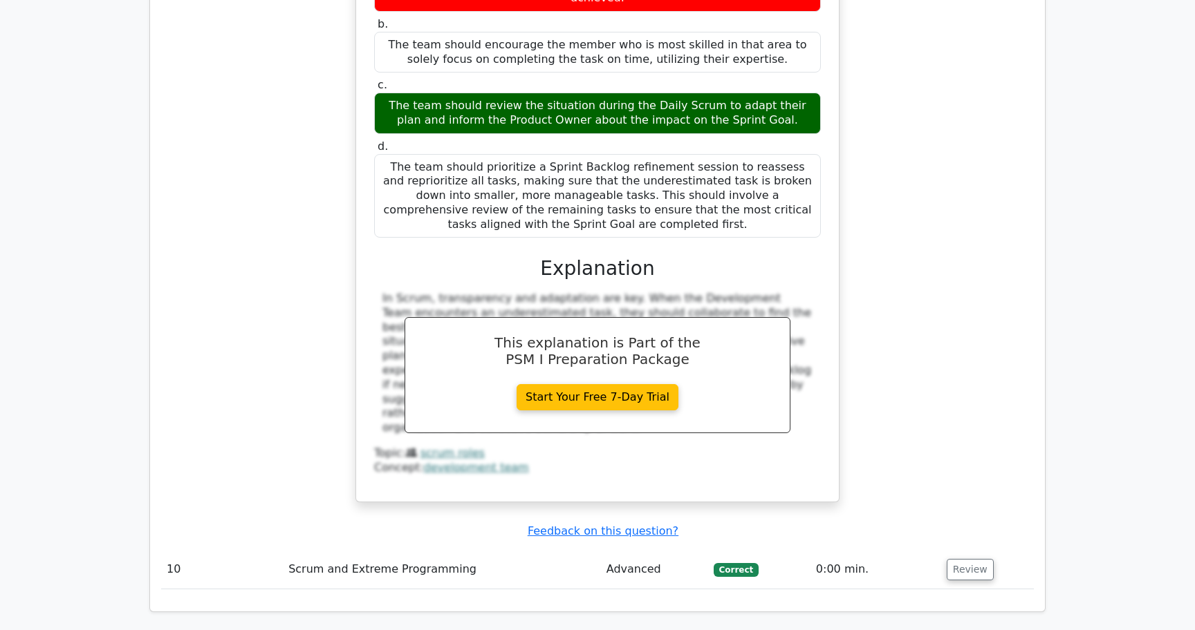
click at [982, 550] on td "Review" at bounding box center [987, 569] width 93 height 39
click at [982, 559] on button "Review" at bounding box center [969, 569] width 47 height 21
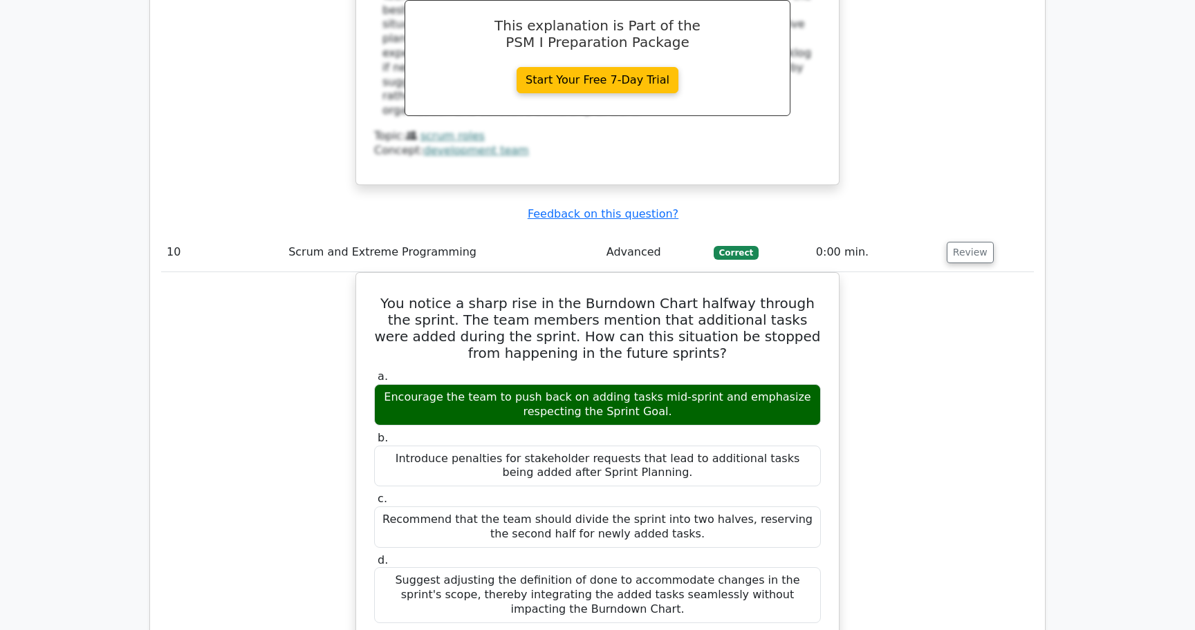
scroll to position [6589, 0]
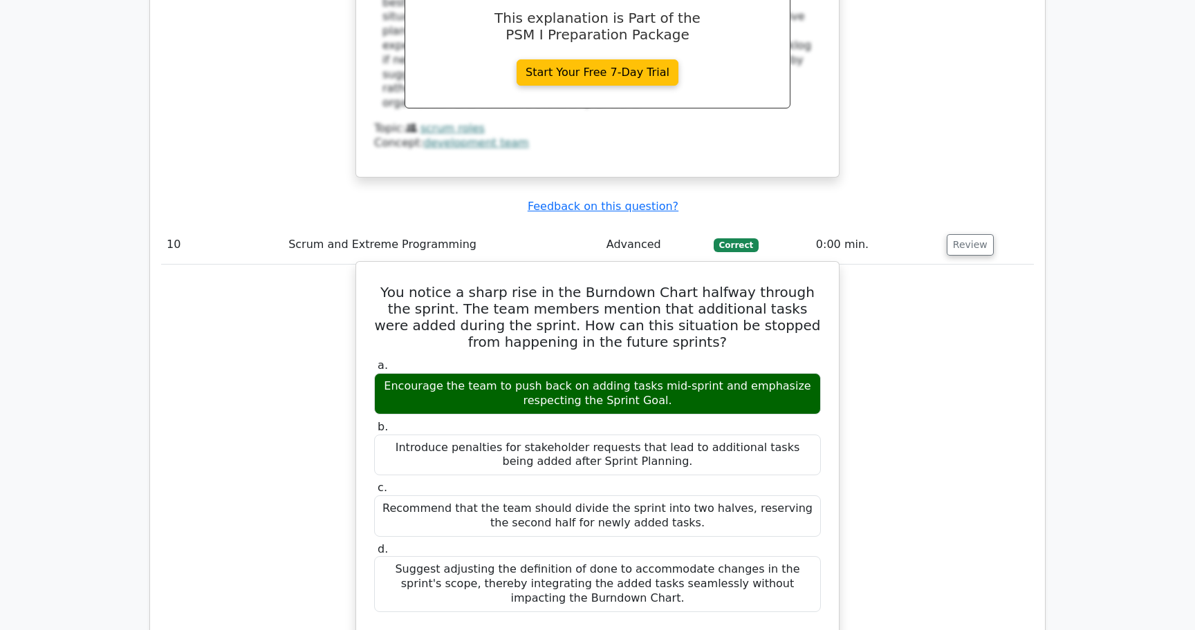
click at [426, 284] on h5 "You notice a sharp rise in the Burndown Chart halfway through the sprint. The t…" at bounding box center [597, 317] width 449 height 66
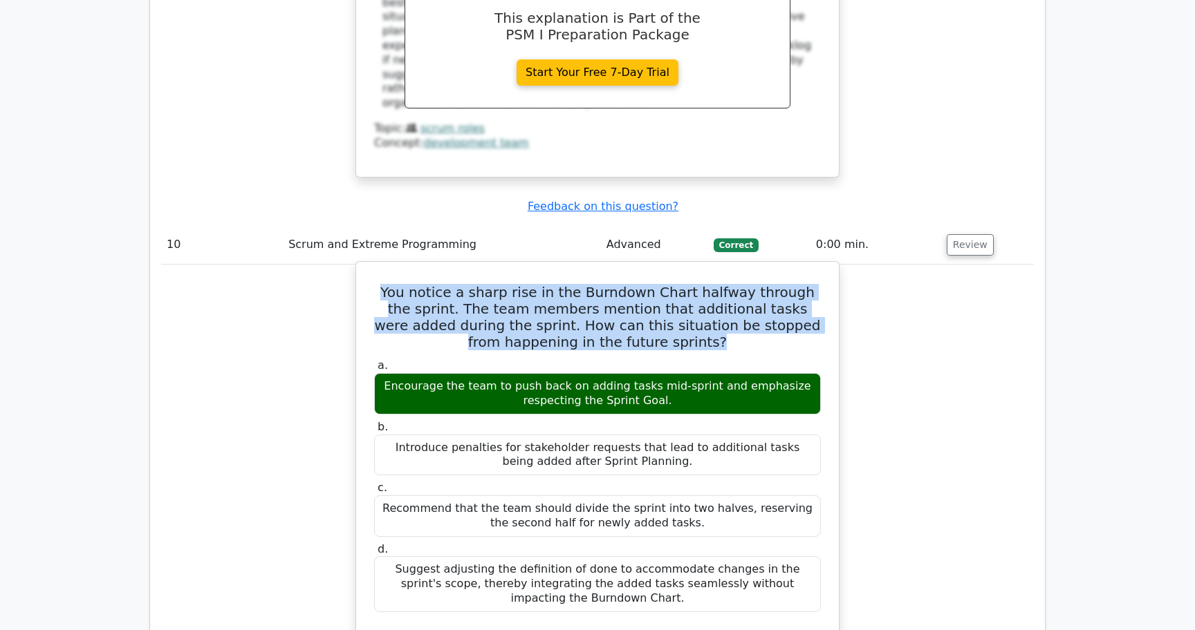
click at [426, 284] on h5 "You notice a sharp rise in the Burndown Chart halfway through the sprint. The t…" at bounding box center [597, 317] width 449 height 66
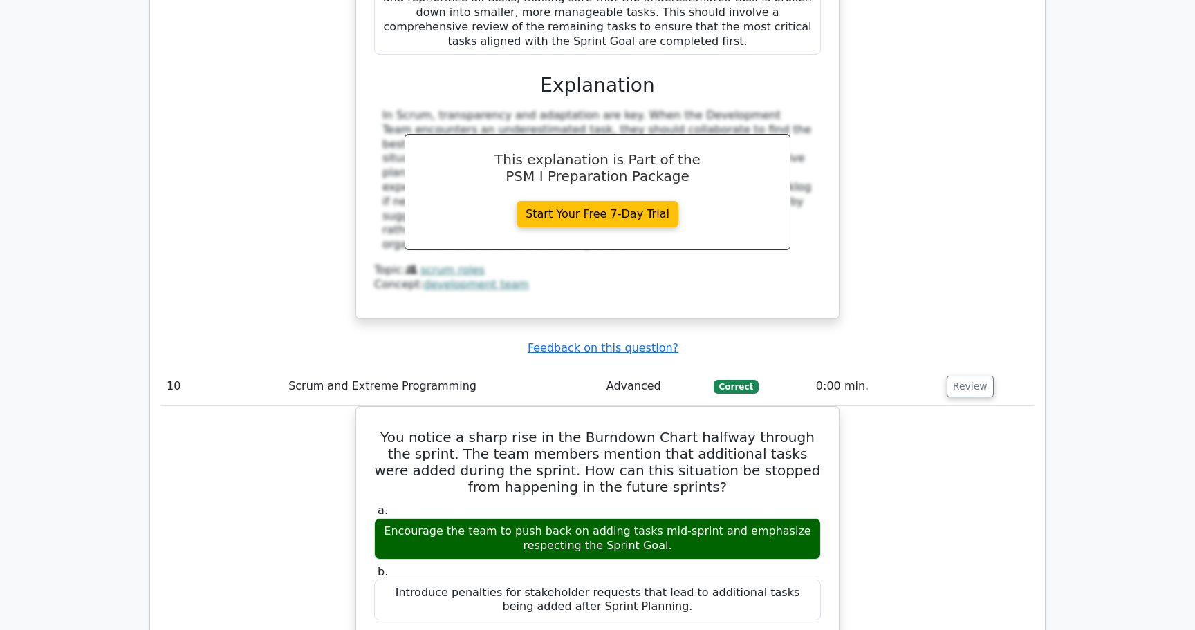
scroll to position [6445, 0]
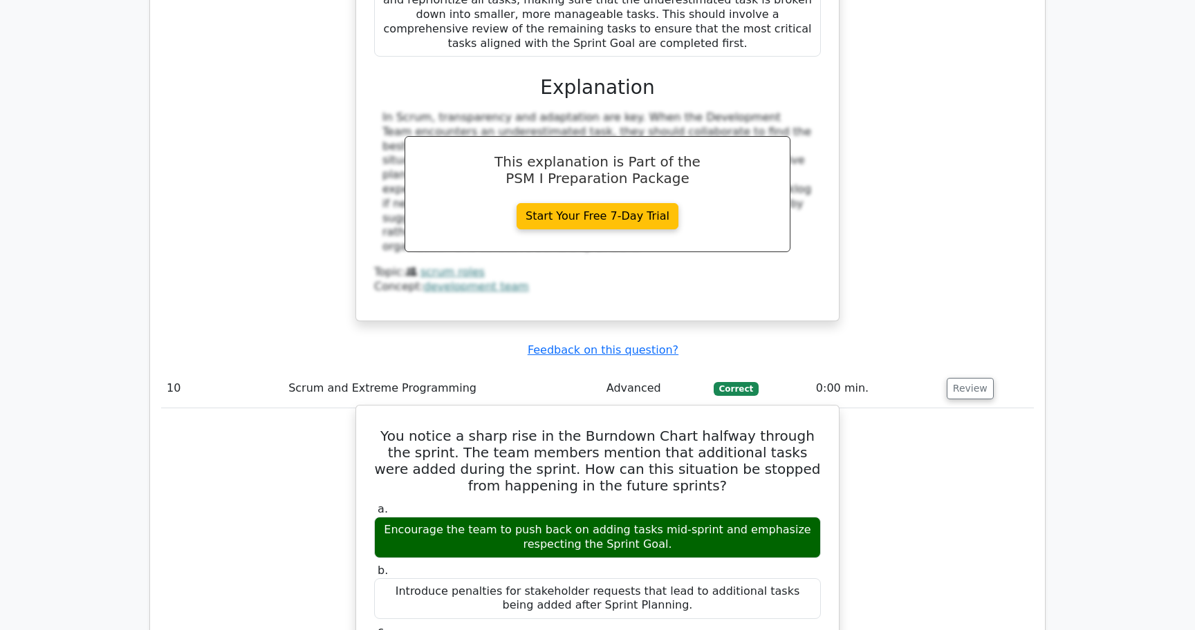
click at [396, 428] on h5 "You notice a sharp rise in the Burndown Chart halfway through the sprint. The t…" at bounding box center [597, 461] width 449 height 66
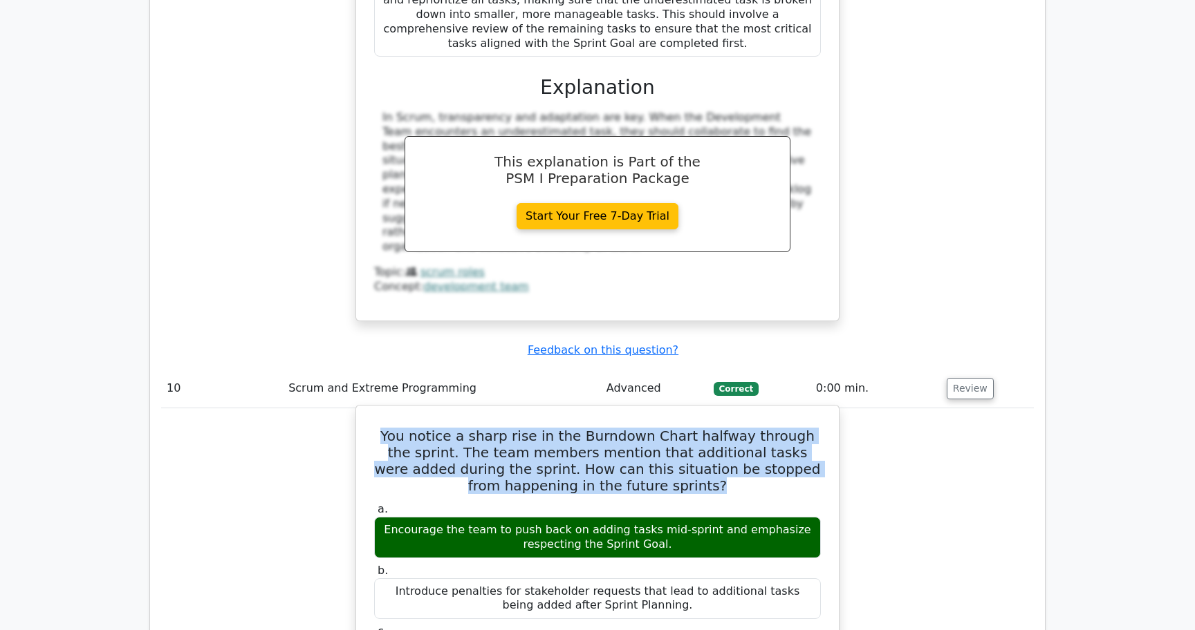
drag, startPoint x: 396, startPoint y: 180, endPoint x: 618, endPoint y: 208, distance: 223.7
click at [618, 428] on h5 "You notice a sharp rise in the Burndown Chart halfway through the sprint. The t…" at bounding box center [597, 461] width 449 height 66
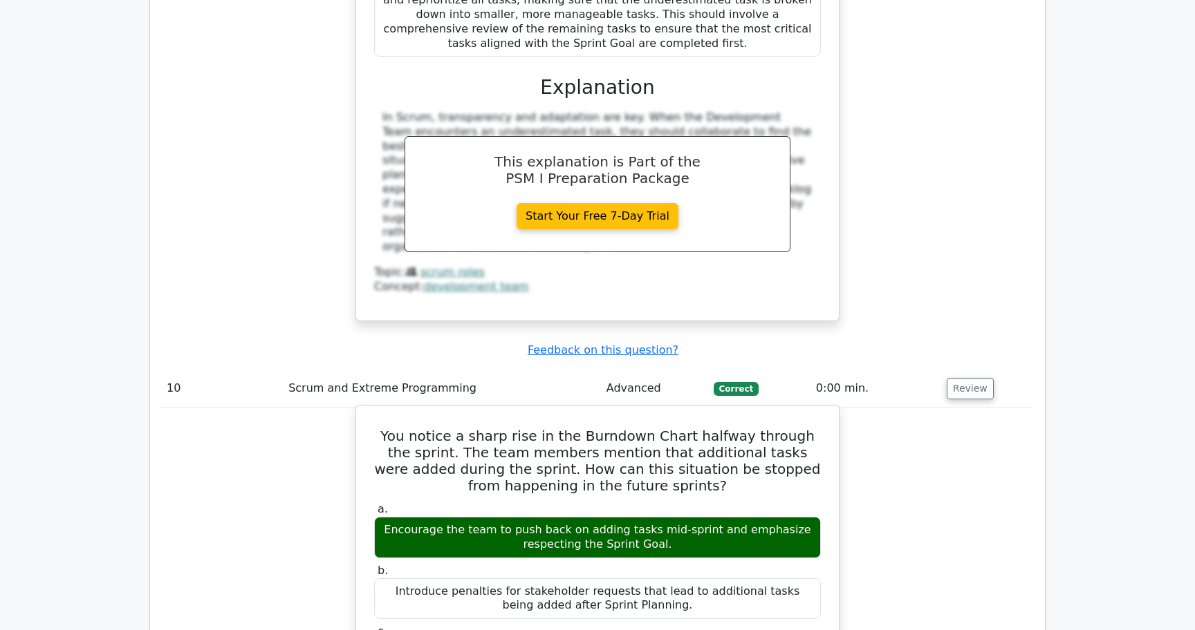
click at [395, 428] on h5 "You notice a sharp rise in the Burndown Chart halfway through the sprint. The t…" at bounding box center [597, 461] width 449 height 66
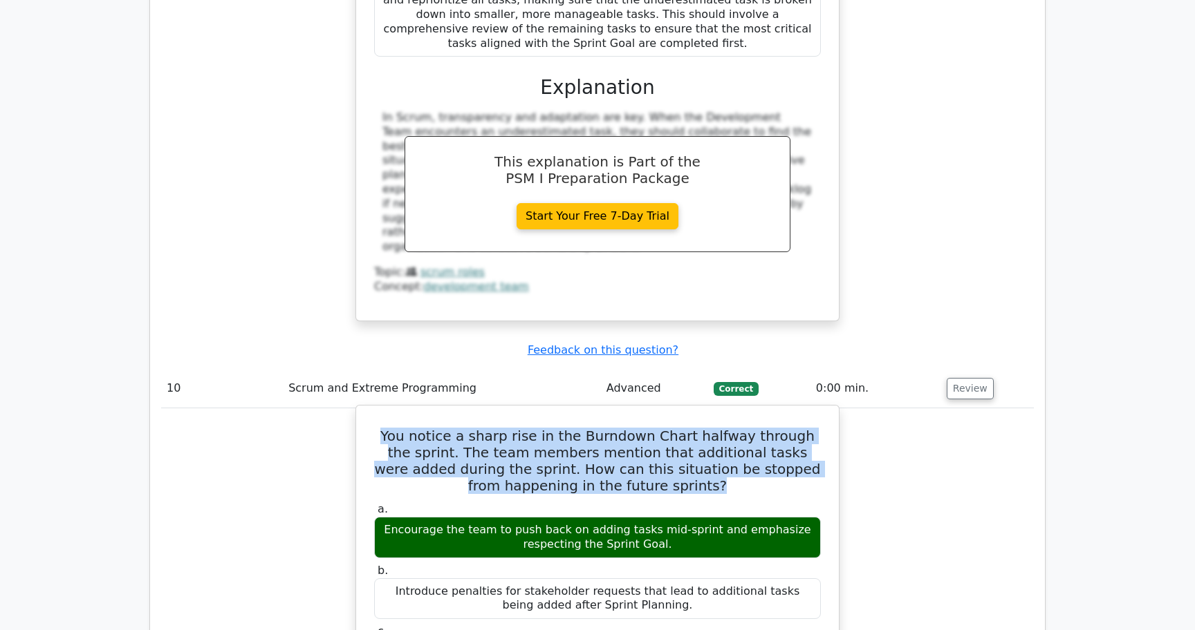
drag, startPoint x: 395, startPoint y: 173, endPoint x: 767, endPoint y: 226, distance: 376.4
click at [767, 428] on h5 "You notice a sharp rise in the Burndown Chart halfway through the sprint. The t…" at bounding box center [597, 461] width 449 height 66
